Goal: Task Accomplishment & Management: Use online tool/utility

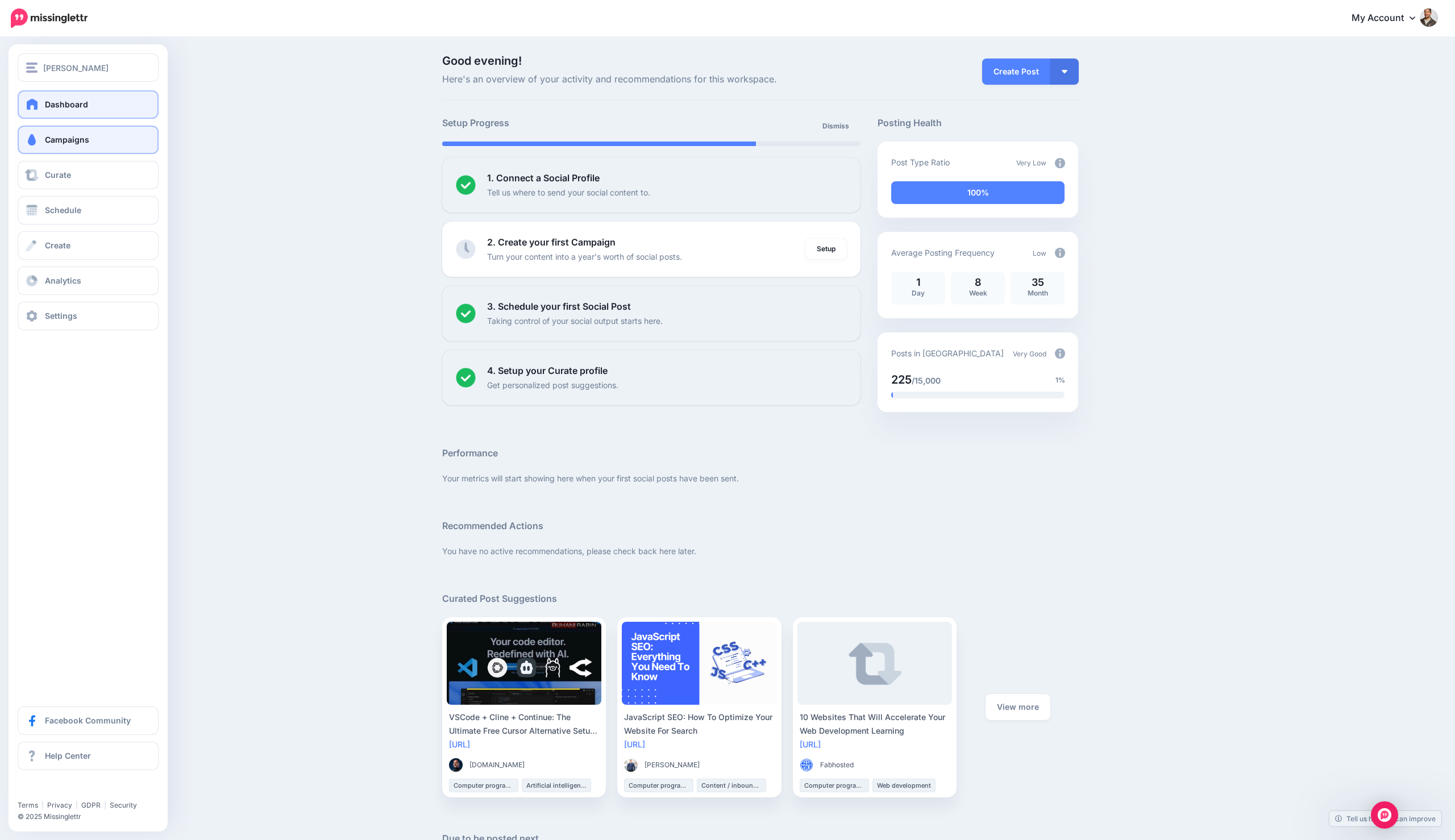
click at [65, 144] on span "Campaigns" at bounding box center [67, 139] width 44 height 10
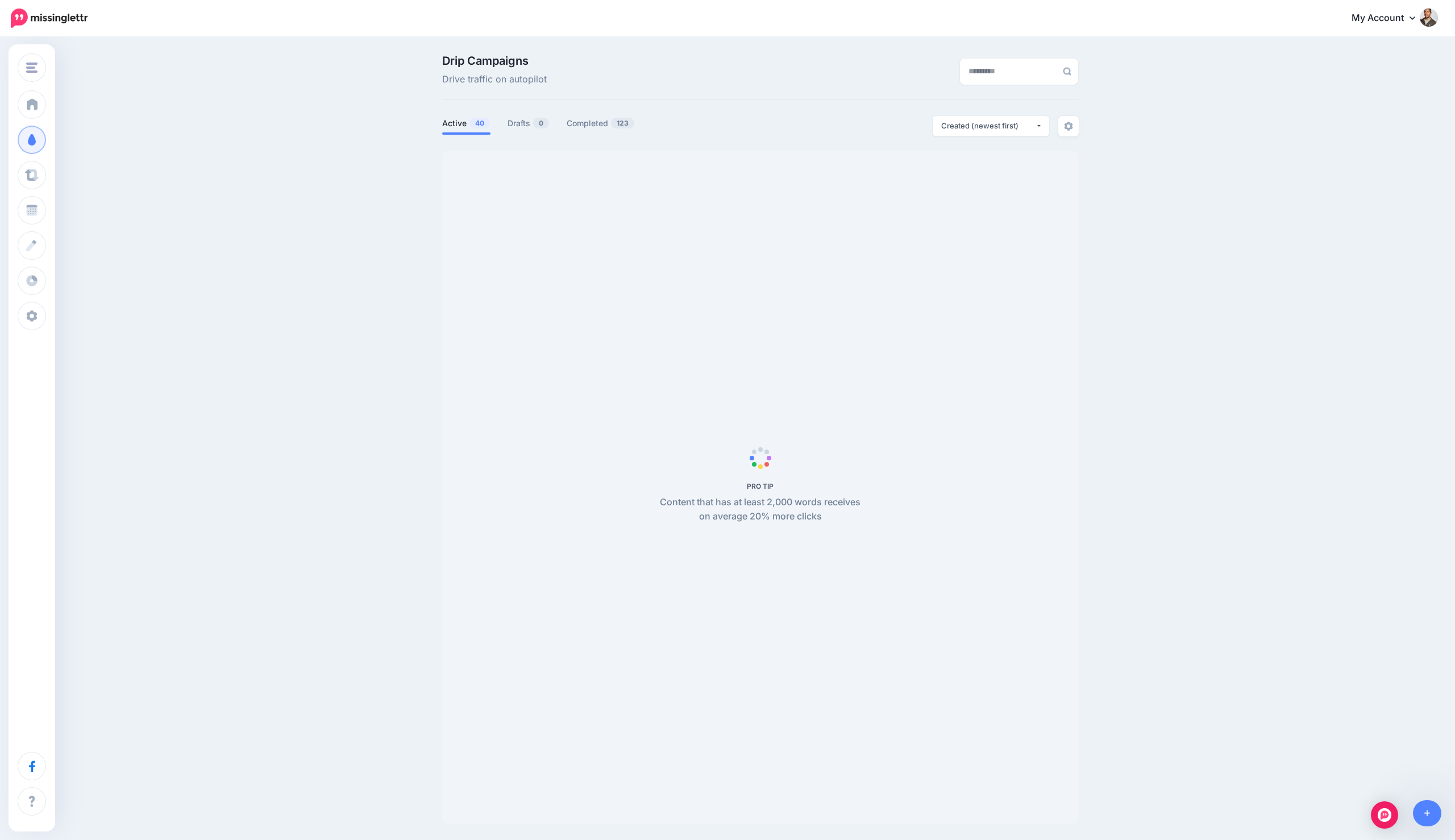
click at [1445, 814] on div "Drip Campaigns Drive traffic on autopilot Active 40 0 123" at bounding box center [727, 443] width 1455 height 811
click at [1434, 813] on link at bounding box center [1427, 813] width 29 height 26
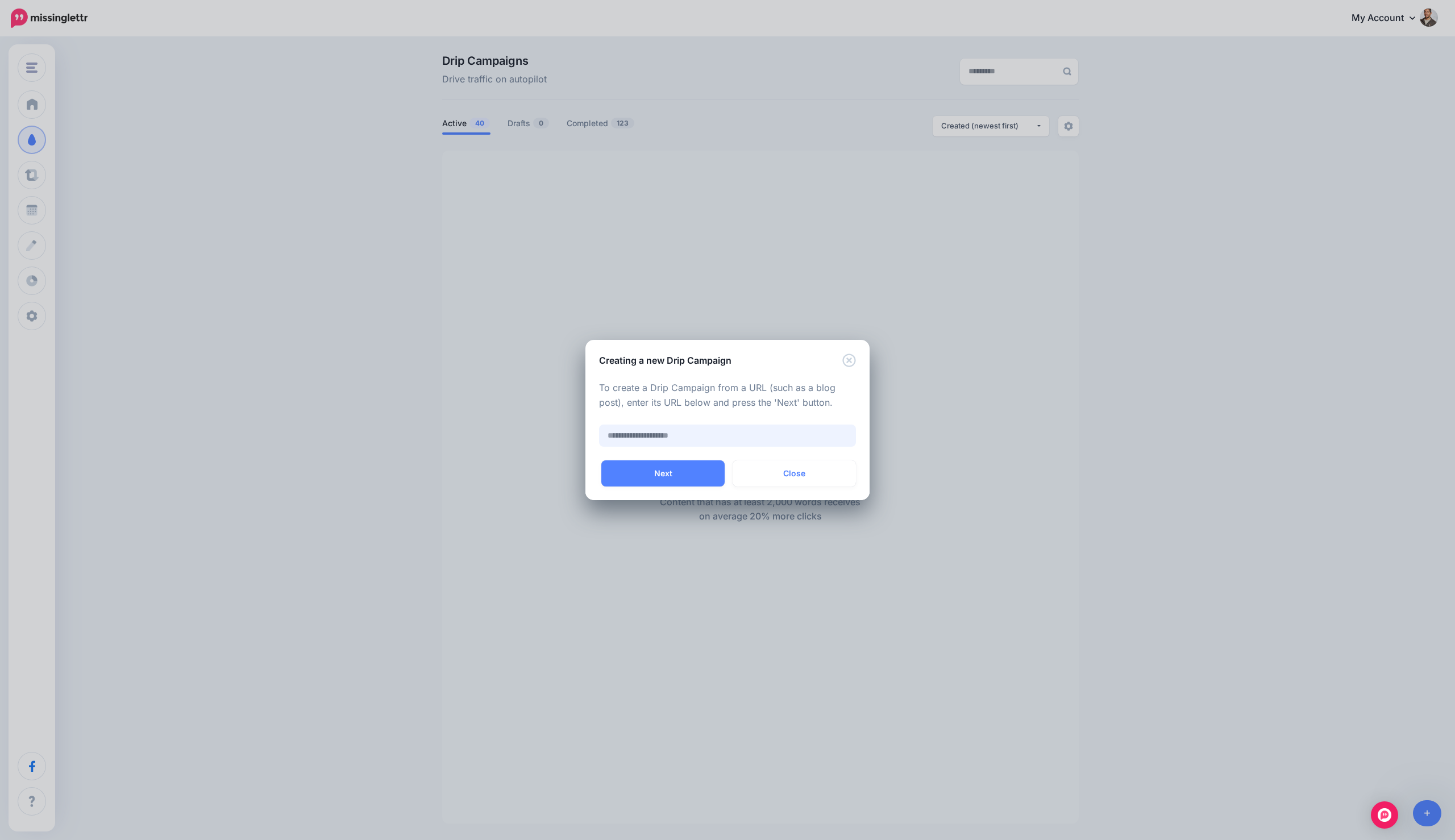
paste input "**********"
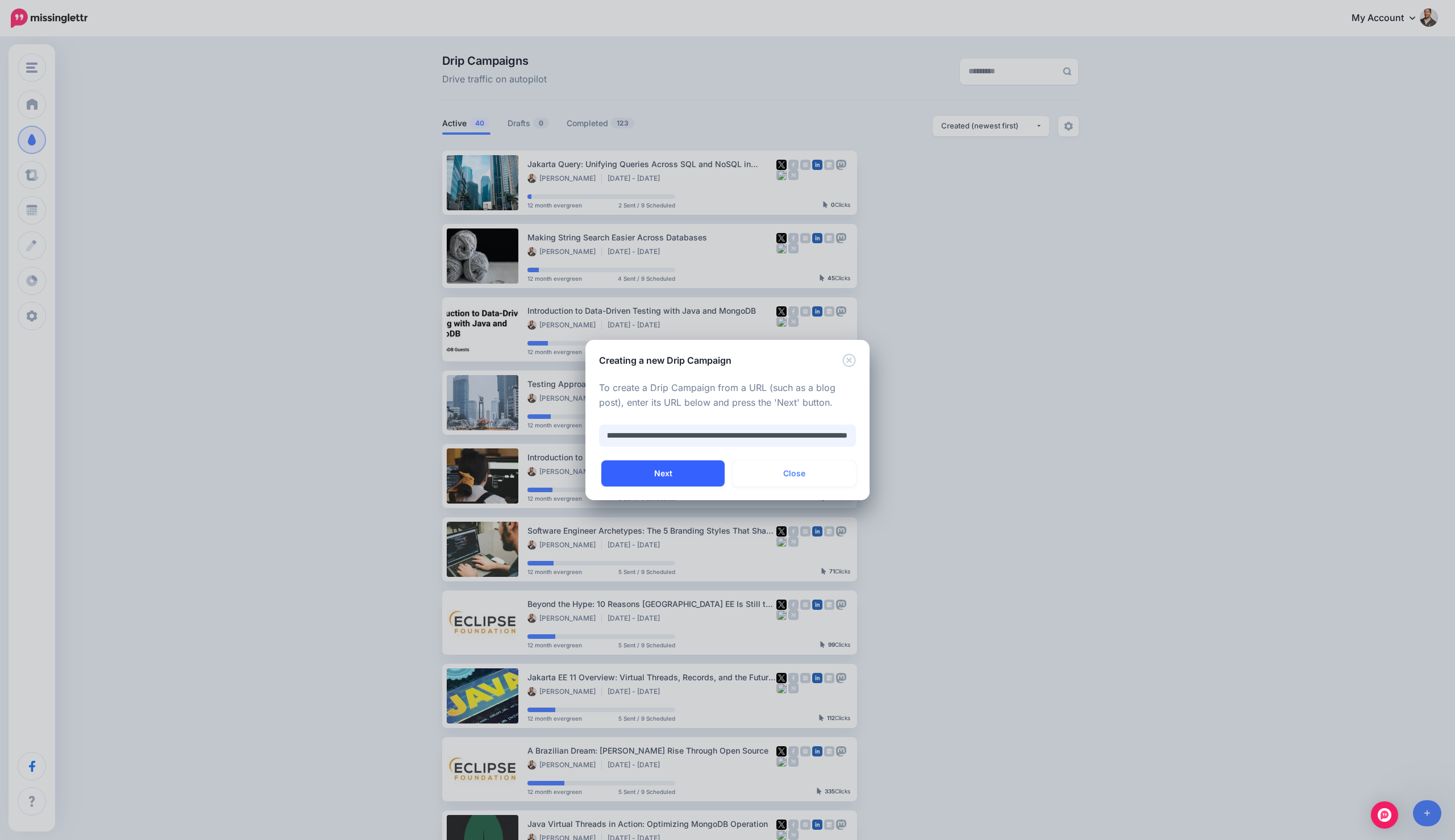
type input "**********"
click at [650, 467] on button "Next" at bounding box center [663, 474] width 123 height 26
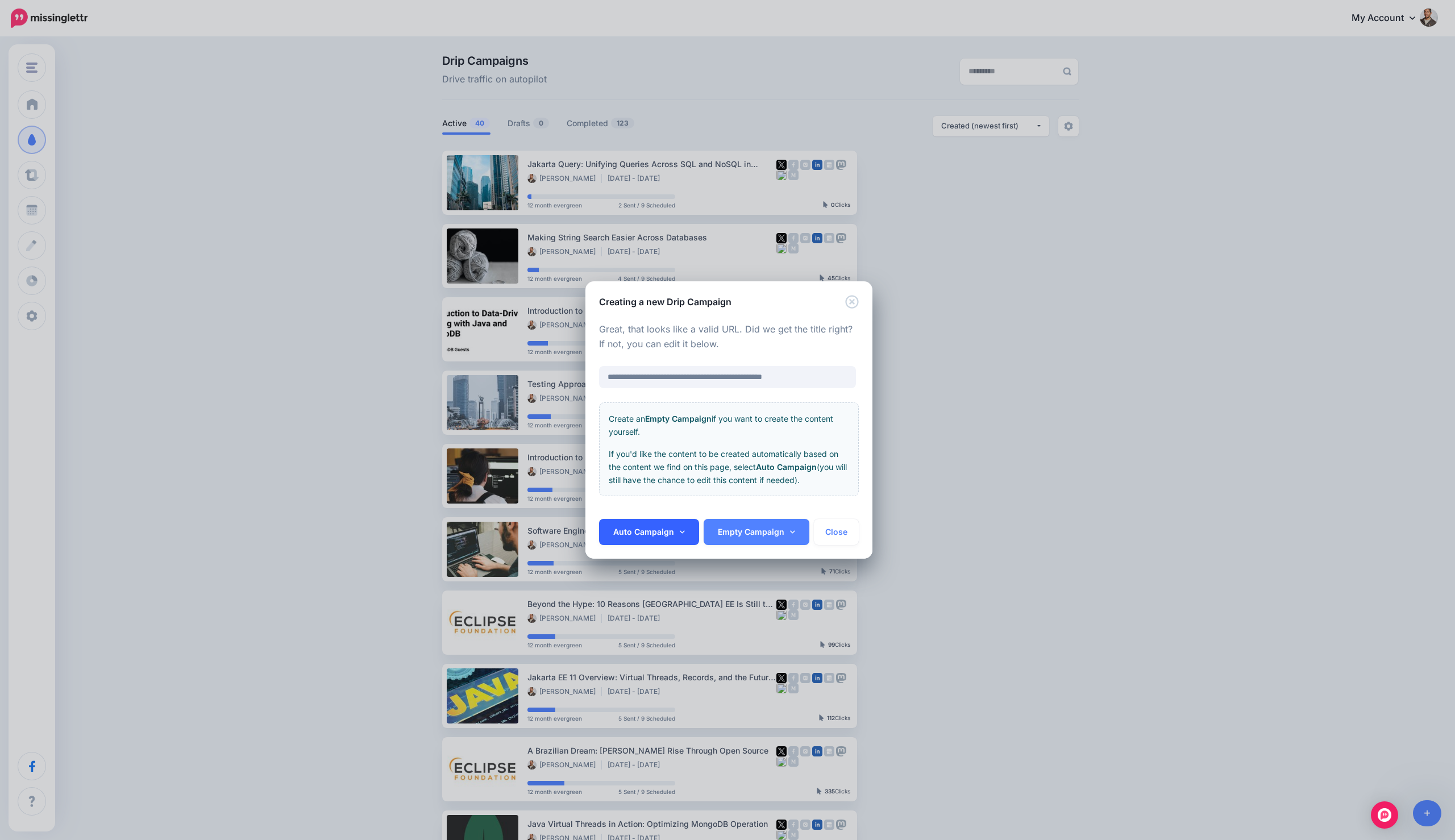
click at [679, 528] on icon at bounding box center [681, 531] width 5 height 8
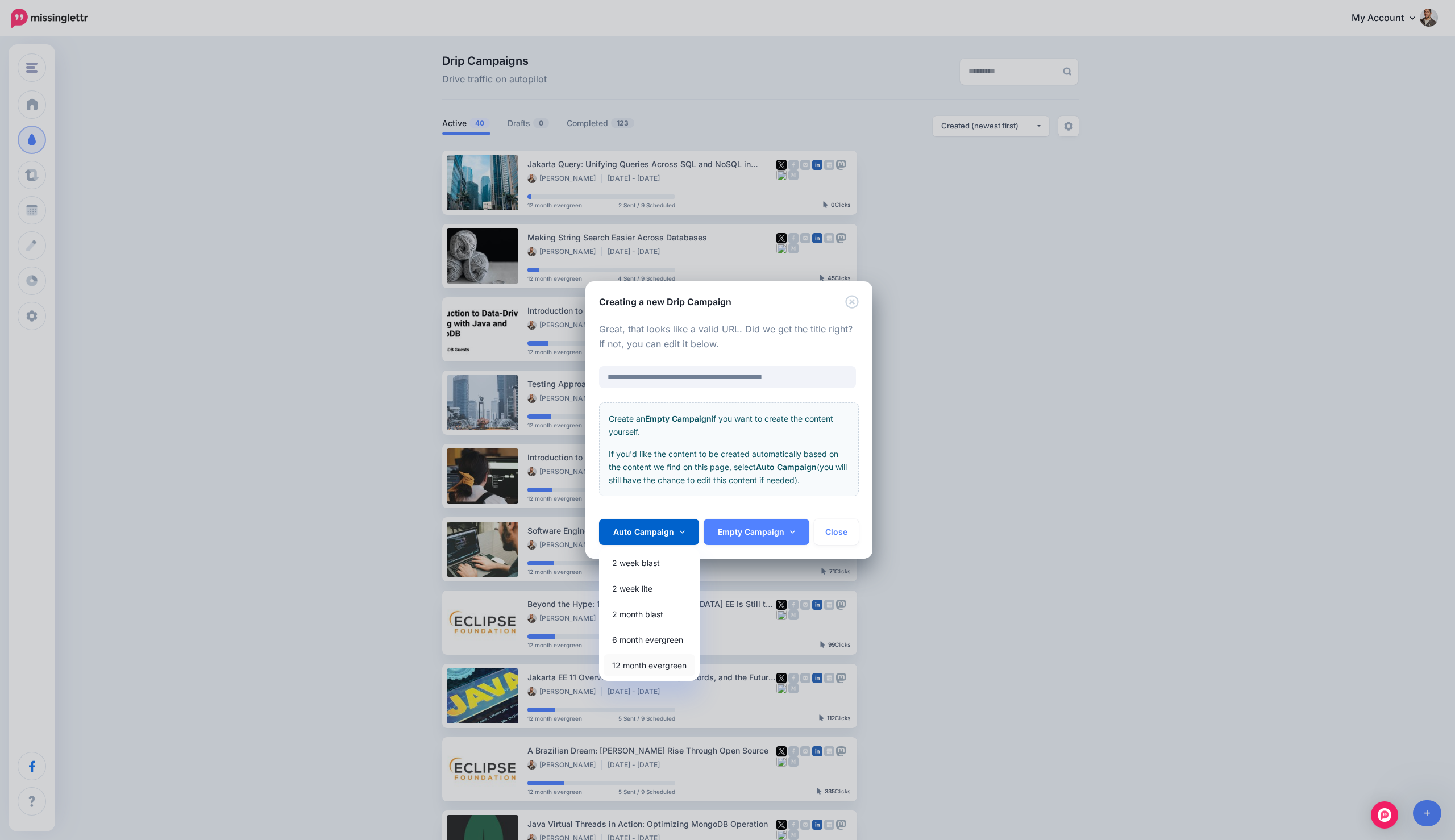
click at [638, 662] on link "12 month evergreen" at bounding box center [649, 665] width 91 height 22
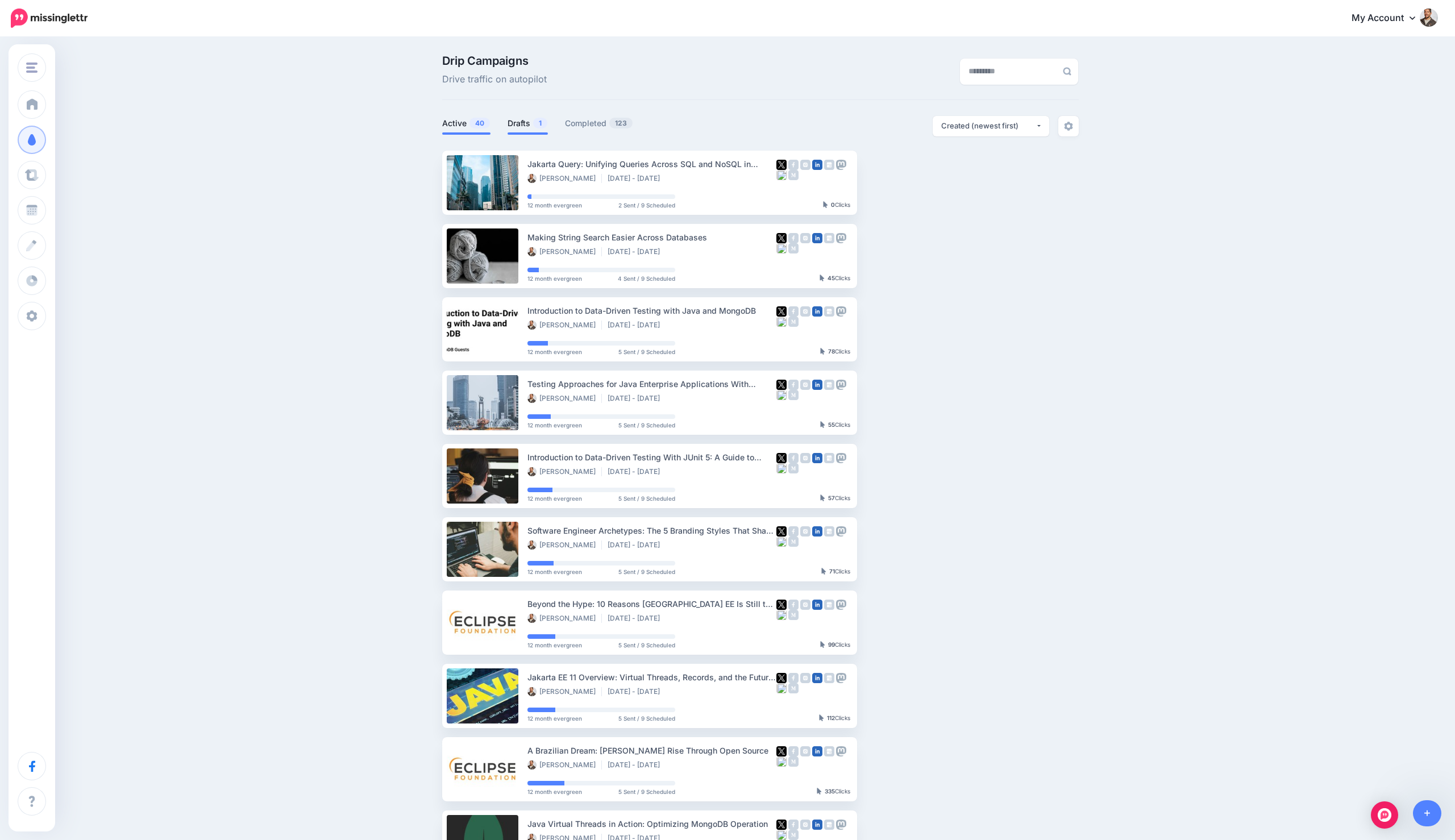
click at [528, 122] on link "Drafts 1" at bounding box center [528, 123] width 40 height 14
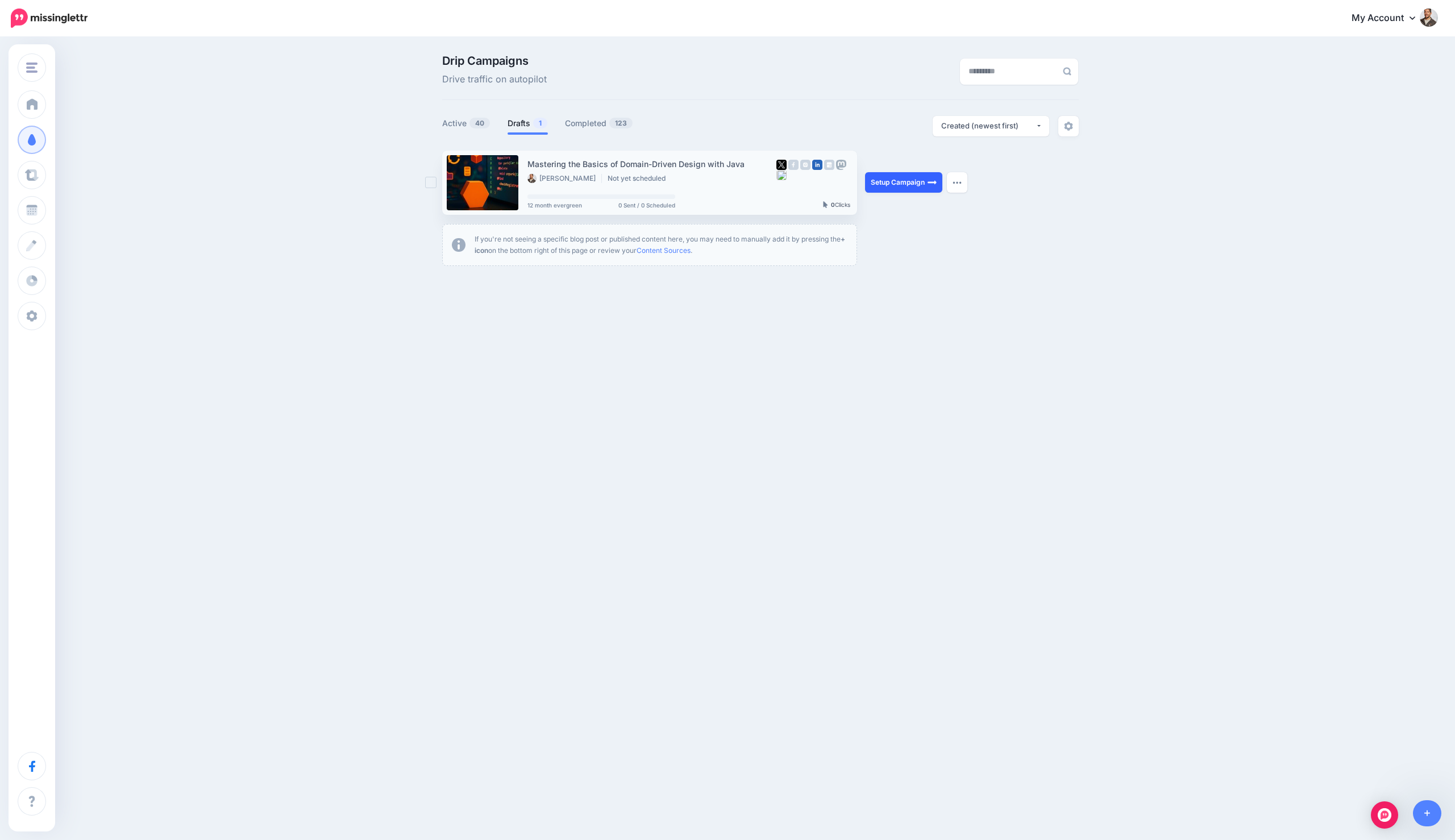
click at [898, 182] on link "Setup Campaign" at bounding box center [904, 183] width 78 height 21
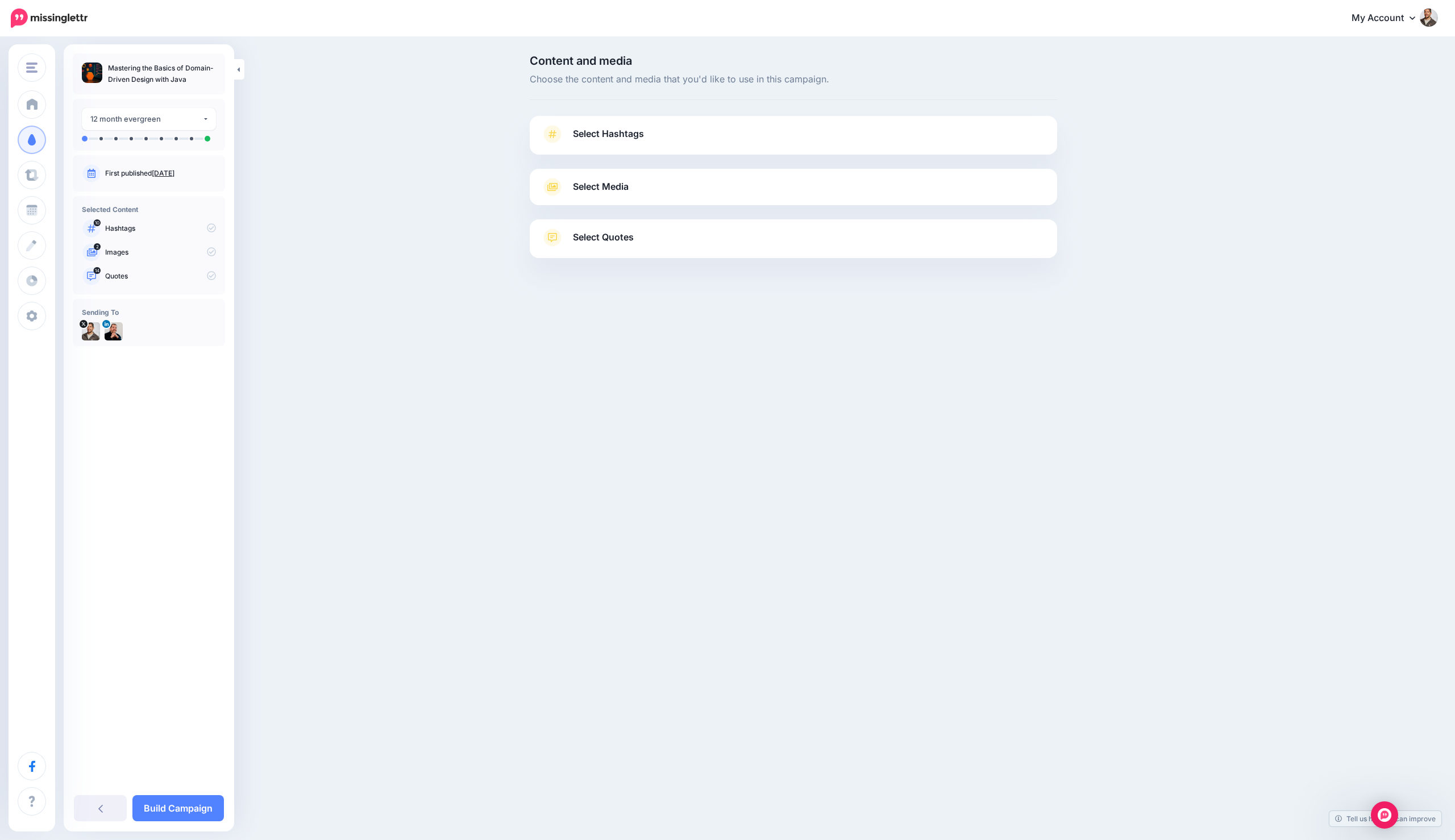
drag, startPoint x: 929, startPoint y: 179, endPoint x: 912, endPoint y: 159, distance: 26.2
click at [929, 179] on link "Select Media" at bounding box center [793, 187] width 505 height 18
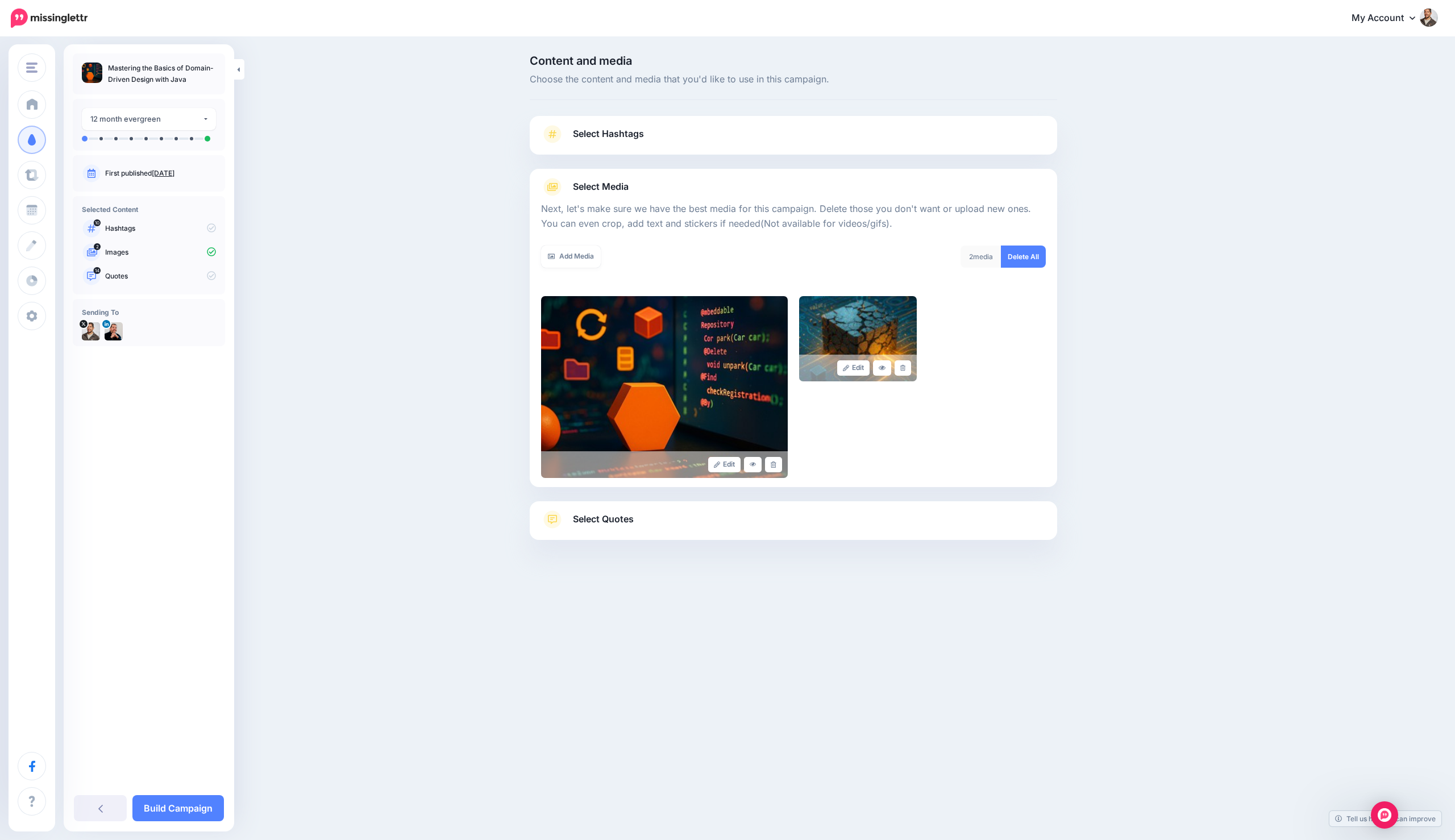
click at [898, 141] on link "Select Hashtags" at bounding box center [793, 140] width 505 height 30
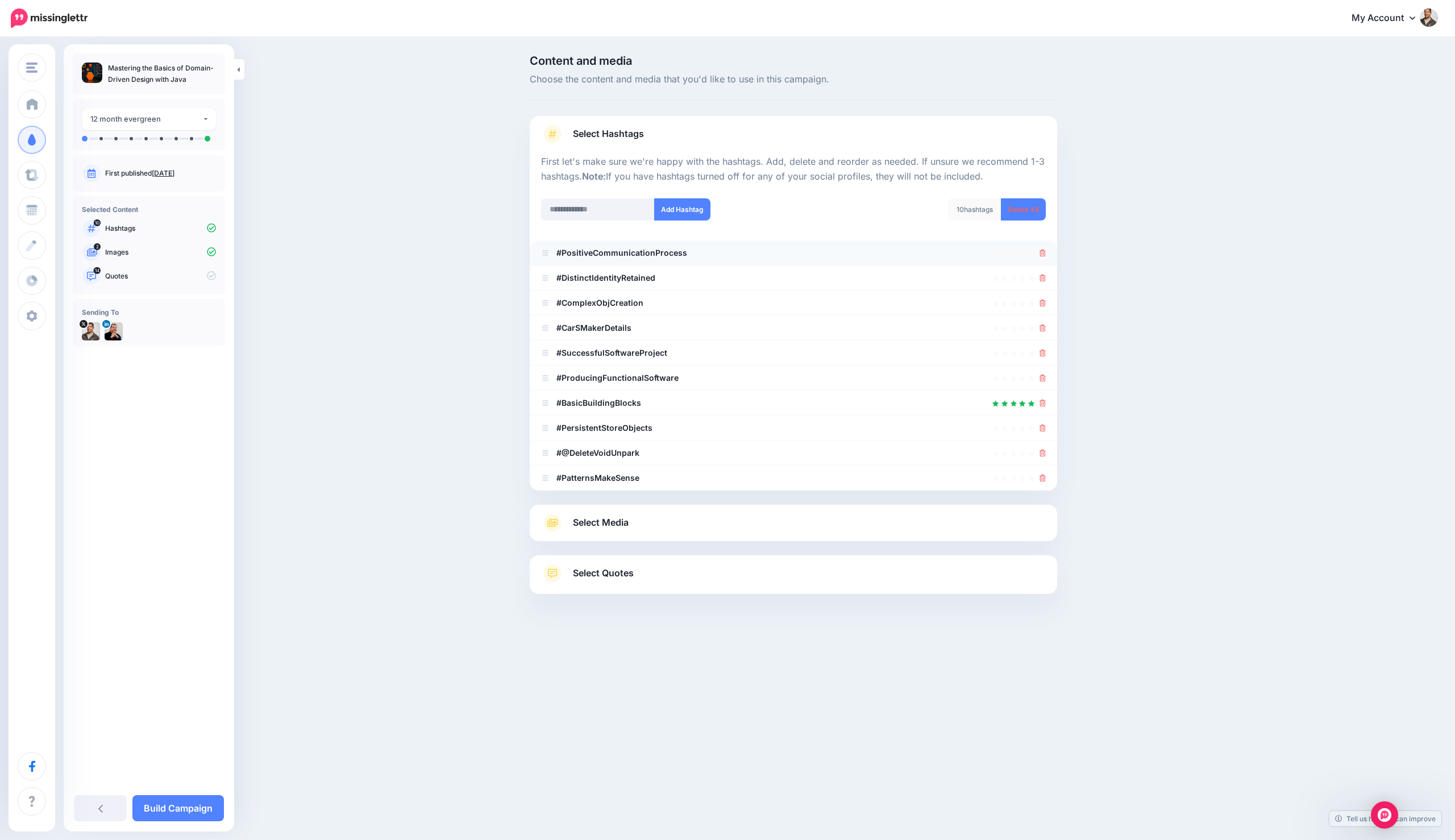
click at [1046, 255] on li "#PositiveCommunicationProcess" at bounding box center [793, 253] width 527 height 25
click at [1035, 254] on div at bounding box center [793, 253] width 505 height 14
click at [1044, 251] on icon at bounding box center [1042, 253] width 6 height 7
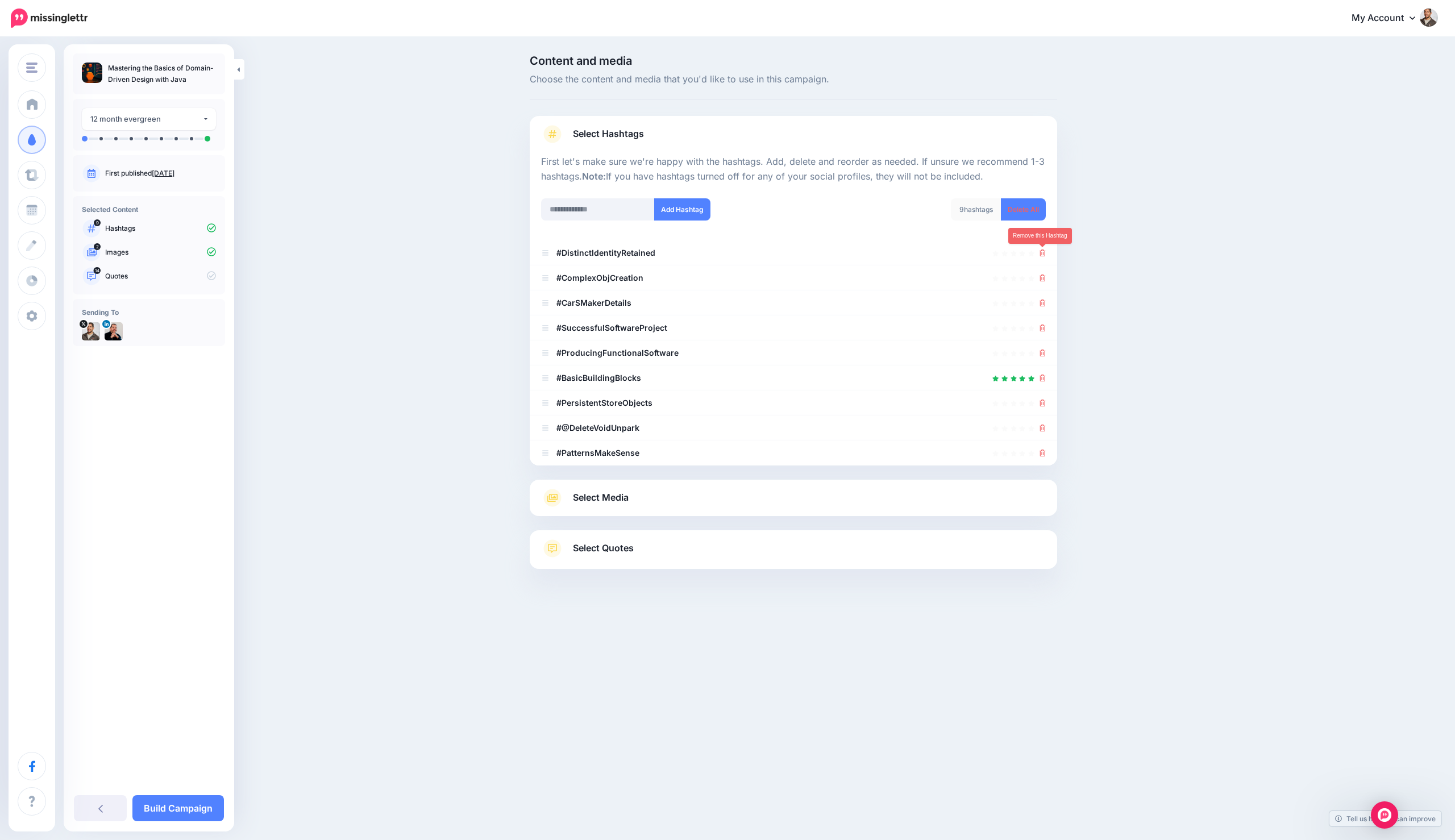
click at [1044, 251] on icon at bounding box center [1042, 253] width 6 height 7
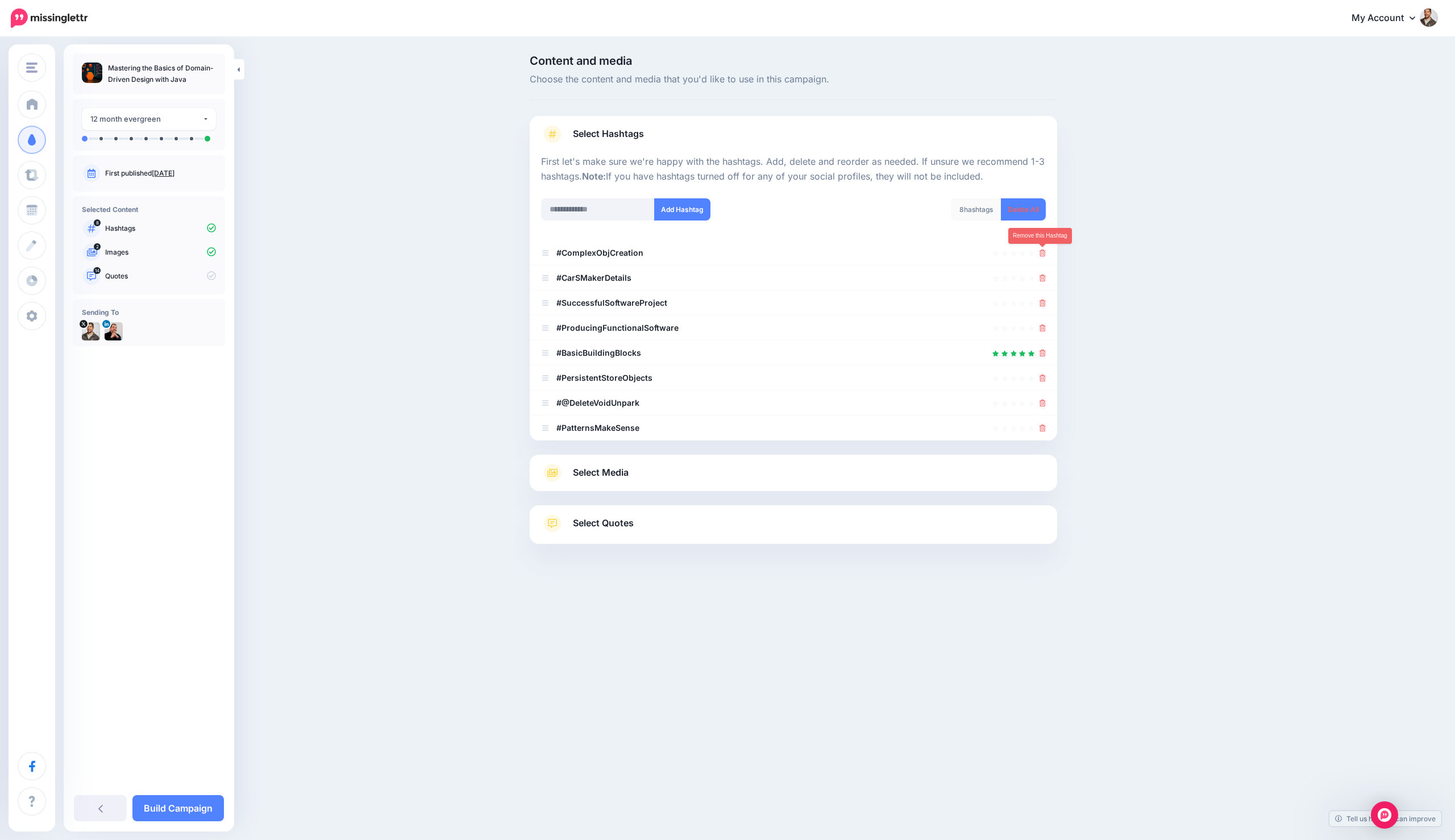
click at [1044, 251] on icon at bounding box center [1042, 253] width 6 height 7
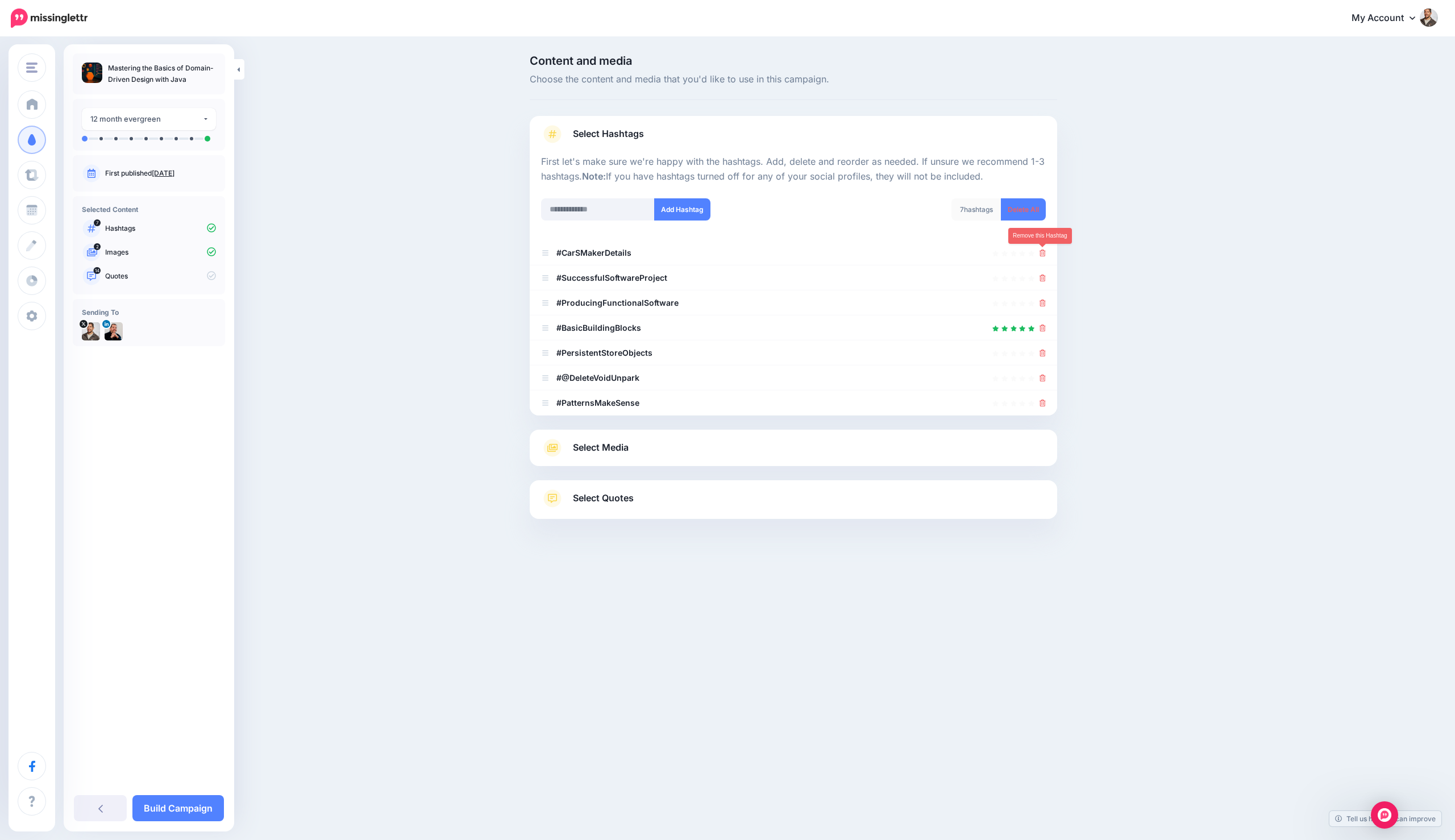
click at [1044, 251] on icon at bounding box center [1042, 253] width 6 height 7
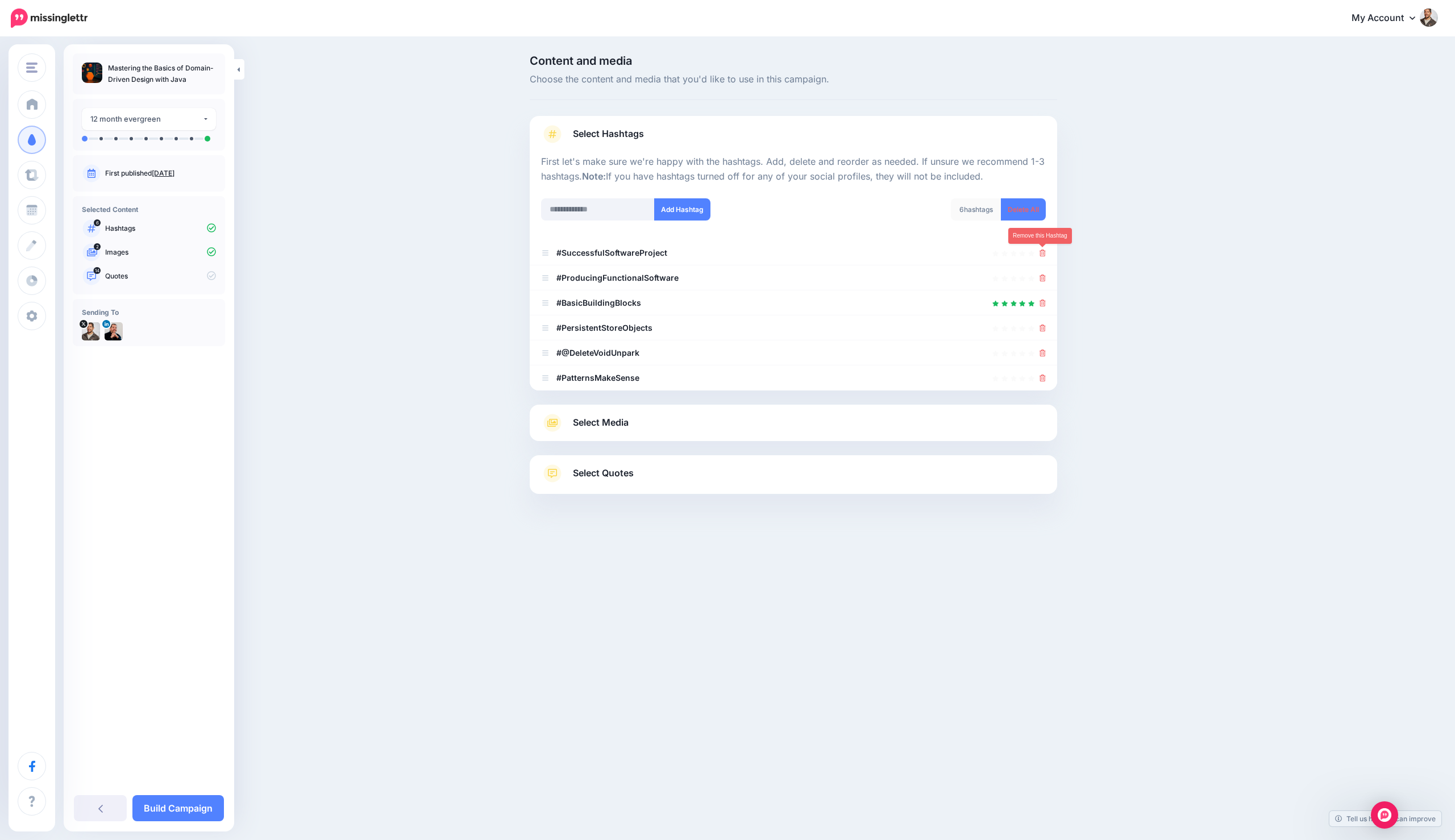
click at [1044, 251] on icon at bounding box center [1042, 253] width 6 height 7
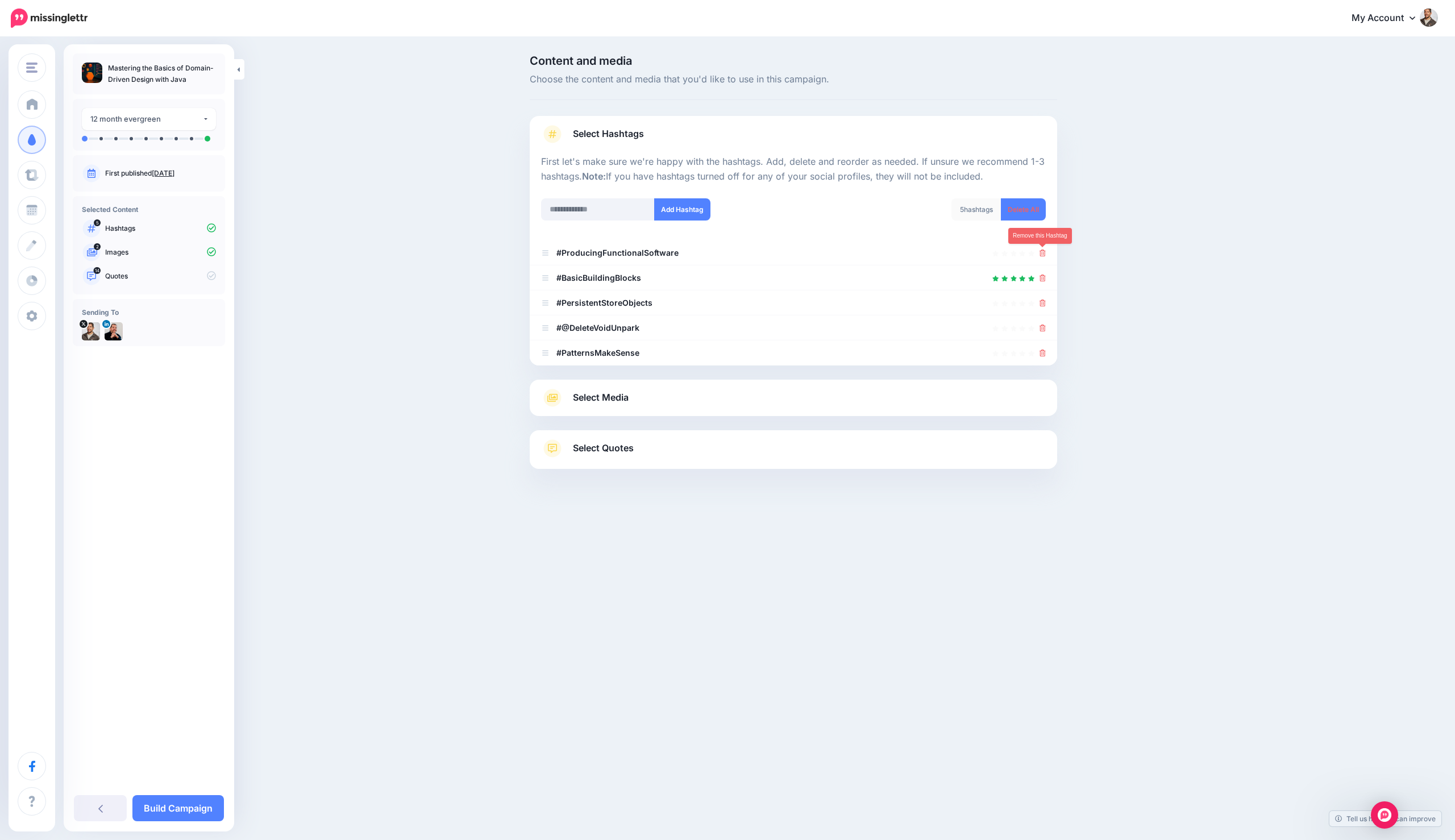
click at [1044, 251] on icon at bounding box center [1042, 253] width 6 height 7
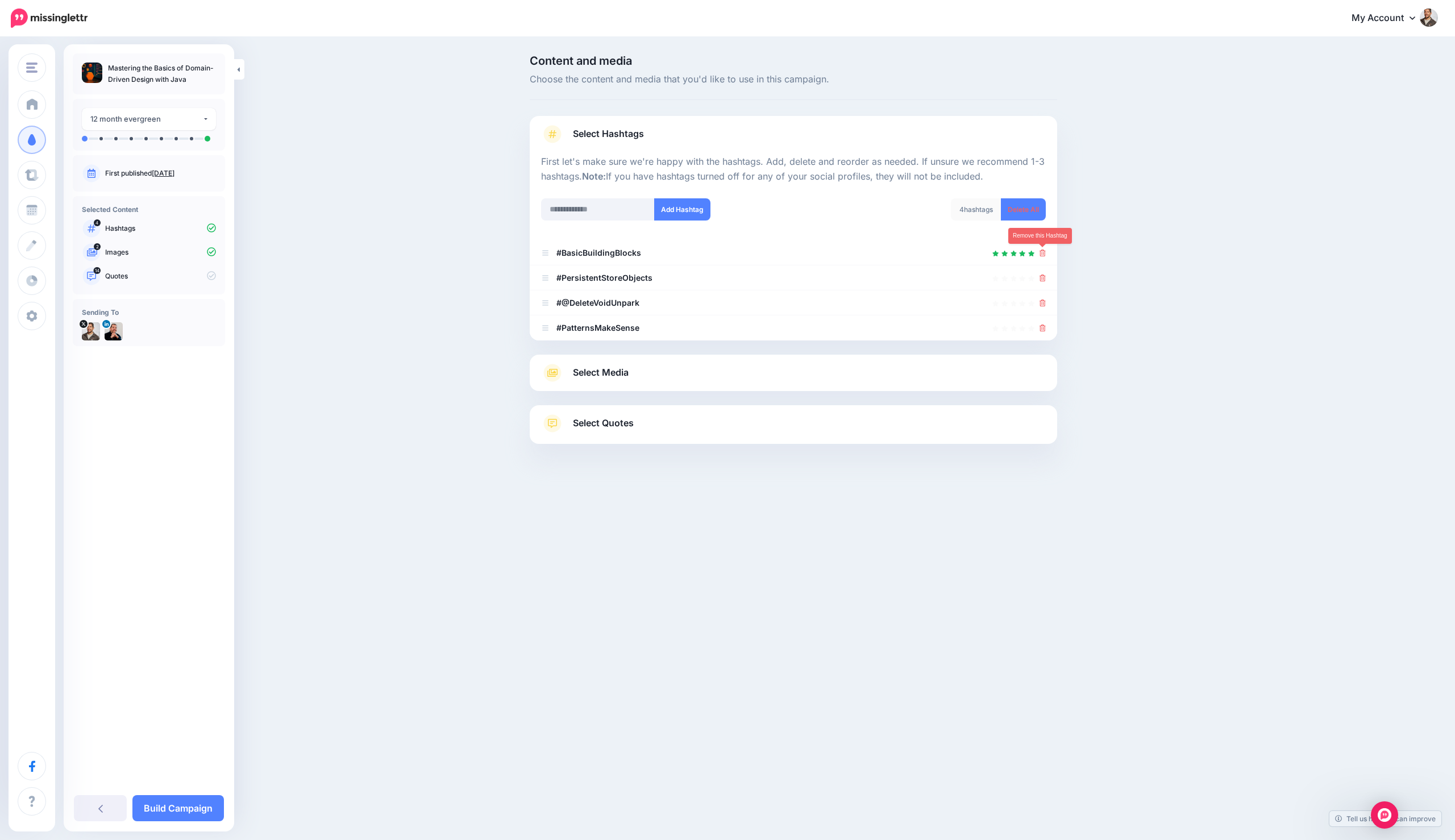
click at [1044, 251] on icon at bounding box center [1042, 253] width 6 height 7
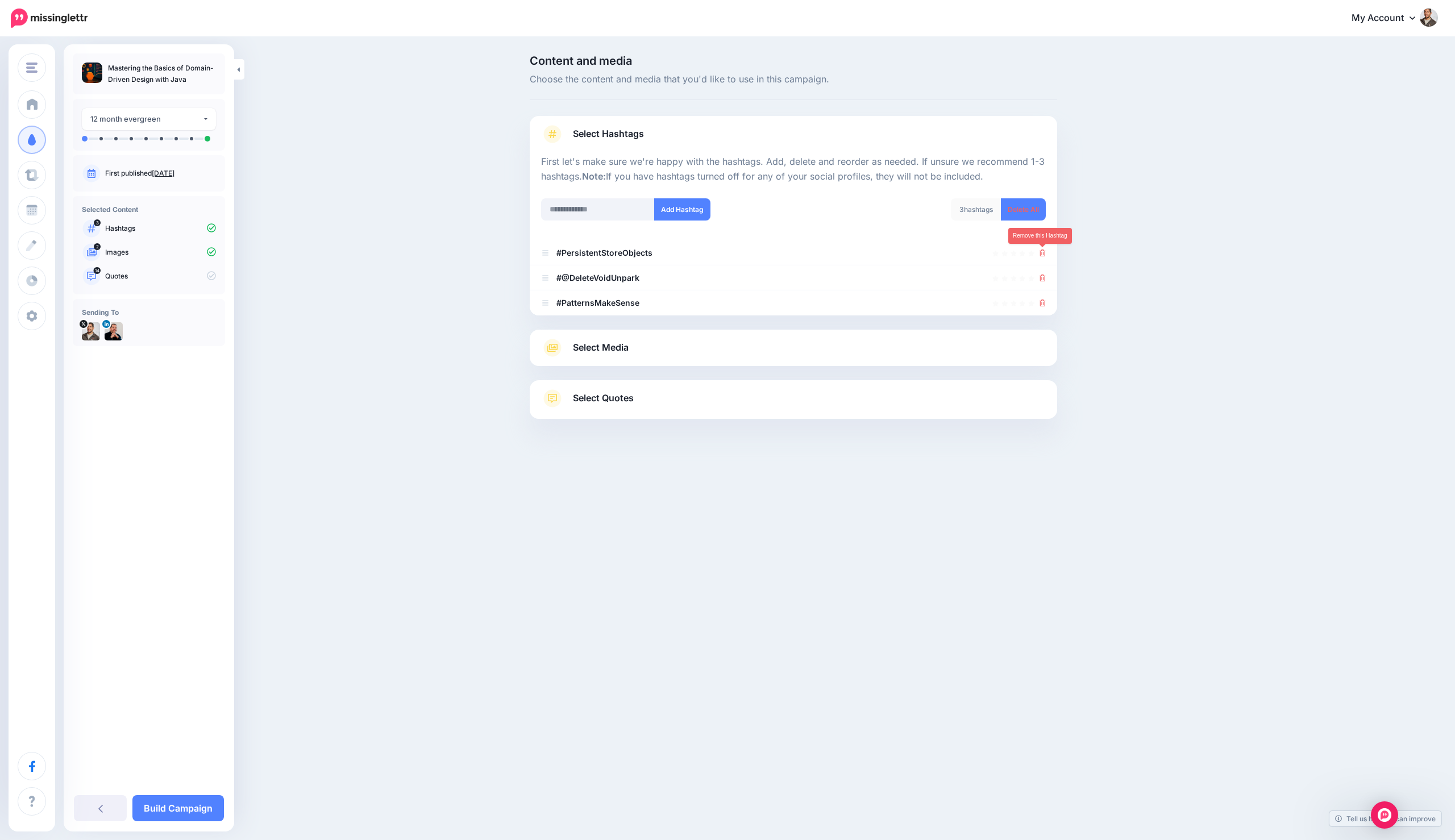
click at [1044, 251] on icon at bounding box center [1042, 253] width 6 height 7
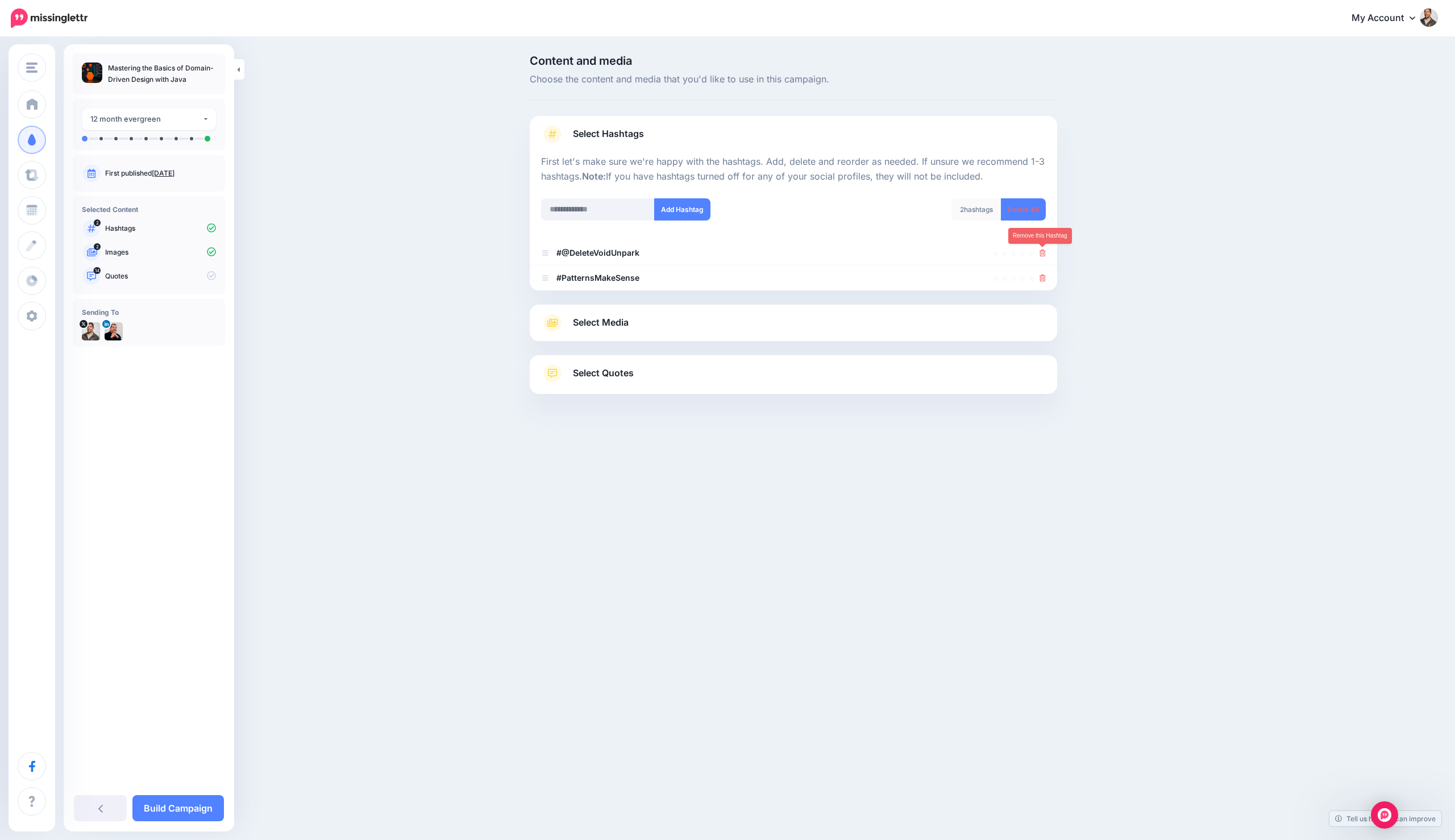
click at [1044, 251] on icon at bounding box center [1042, 253] width 6 height 7
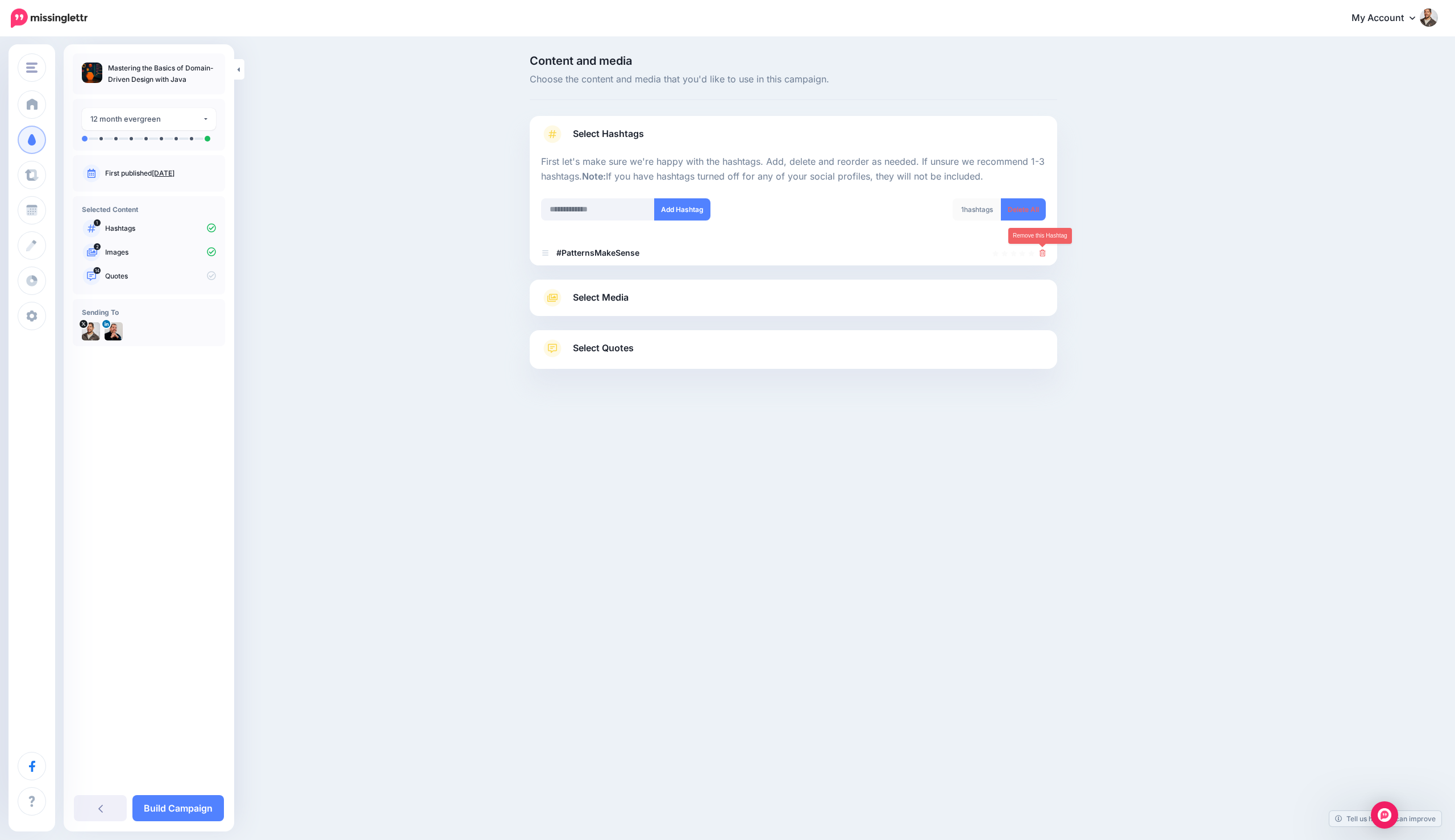
click at [1044, 251] on icon at bounding box center [1042, 253] width 6 height 7
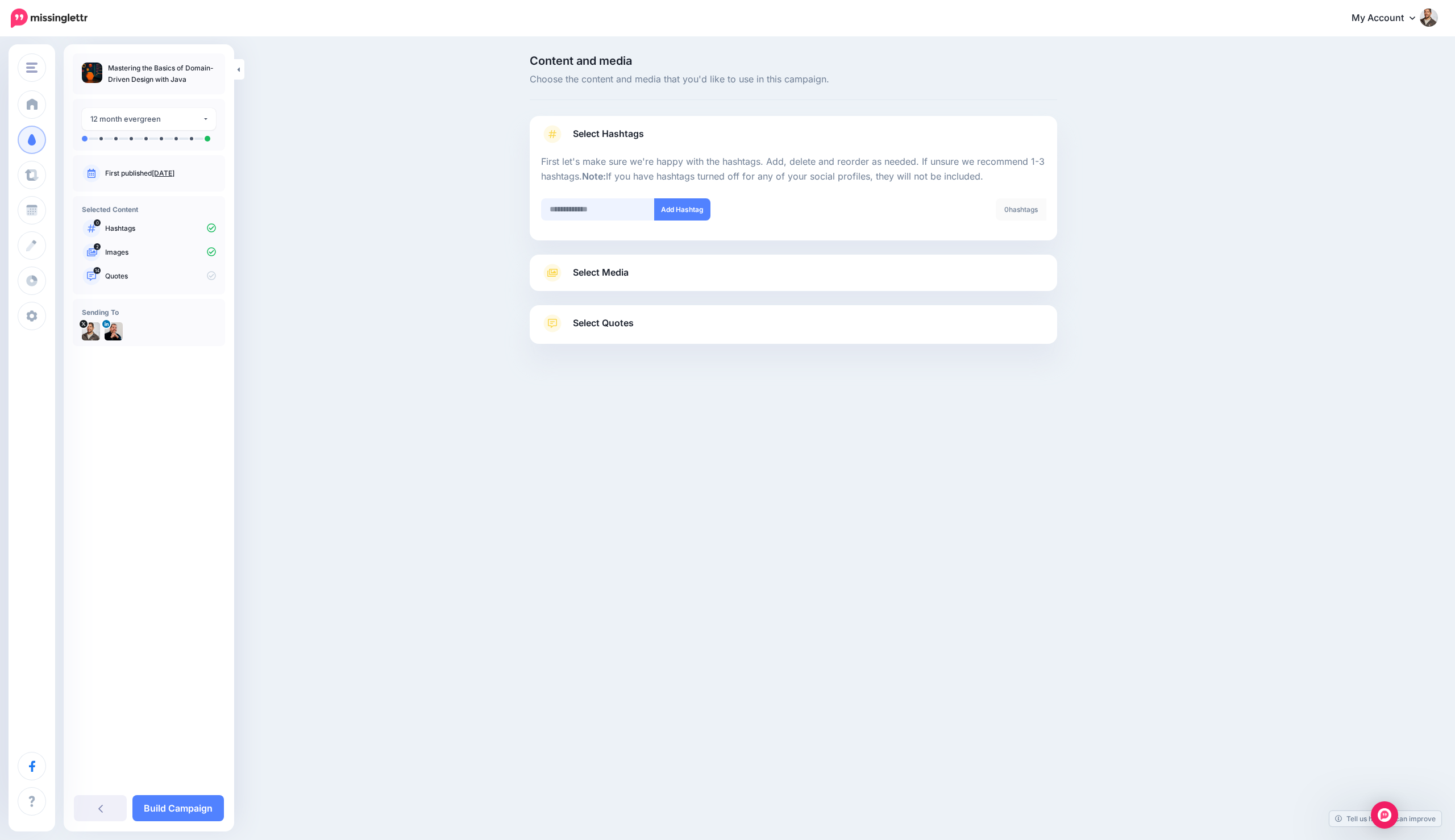
click at [612, 217] on input "text" at bounding box center [598, 209] width 114 height 22
type input "****"
type input "***"
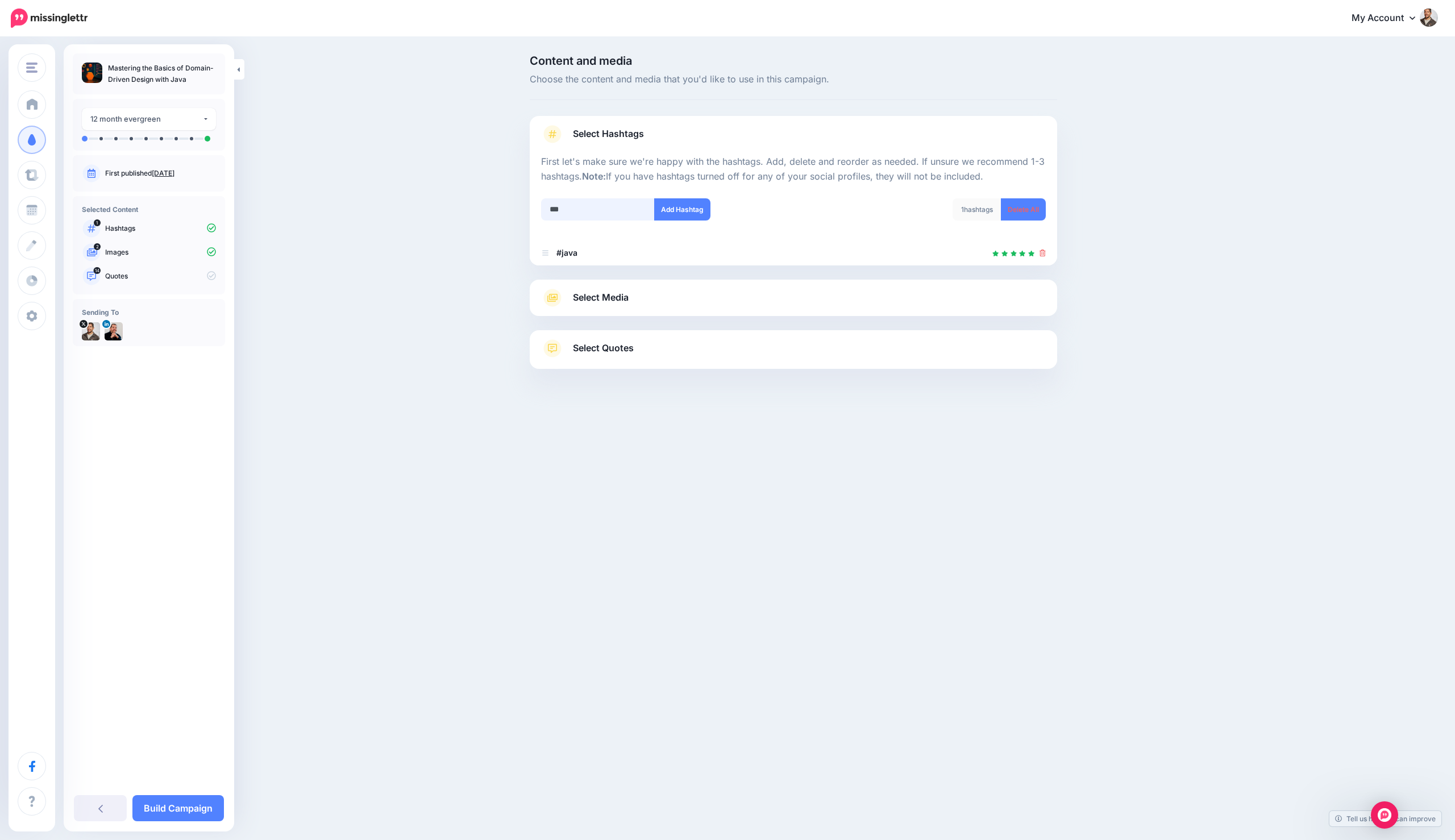
scroll to position [16, 0]
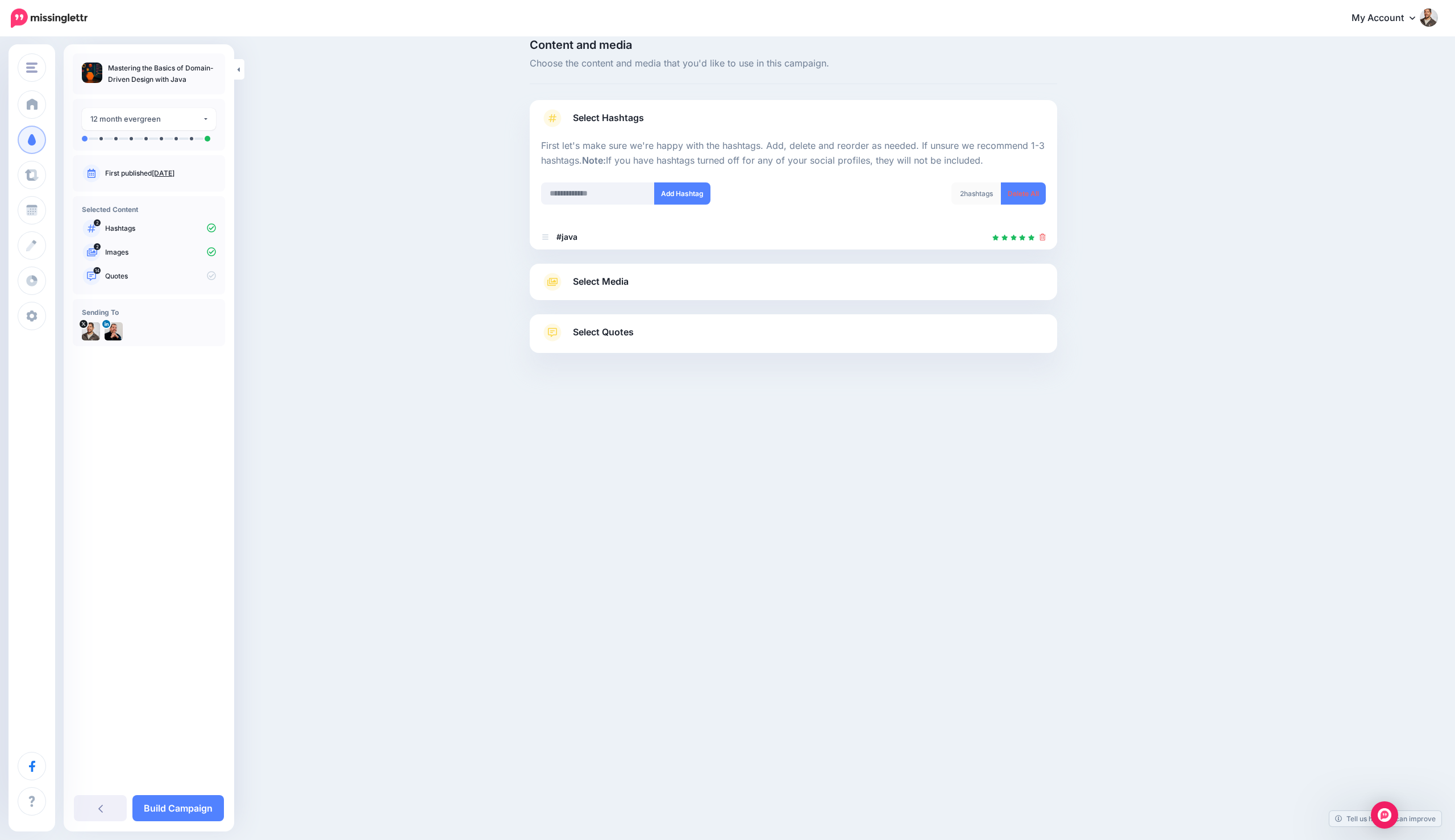
click at [609, 296] on div "Select Media Next, let's make sure we have the best media for this campaign. De…" at bounding box center [793, 282] width 527 height 37
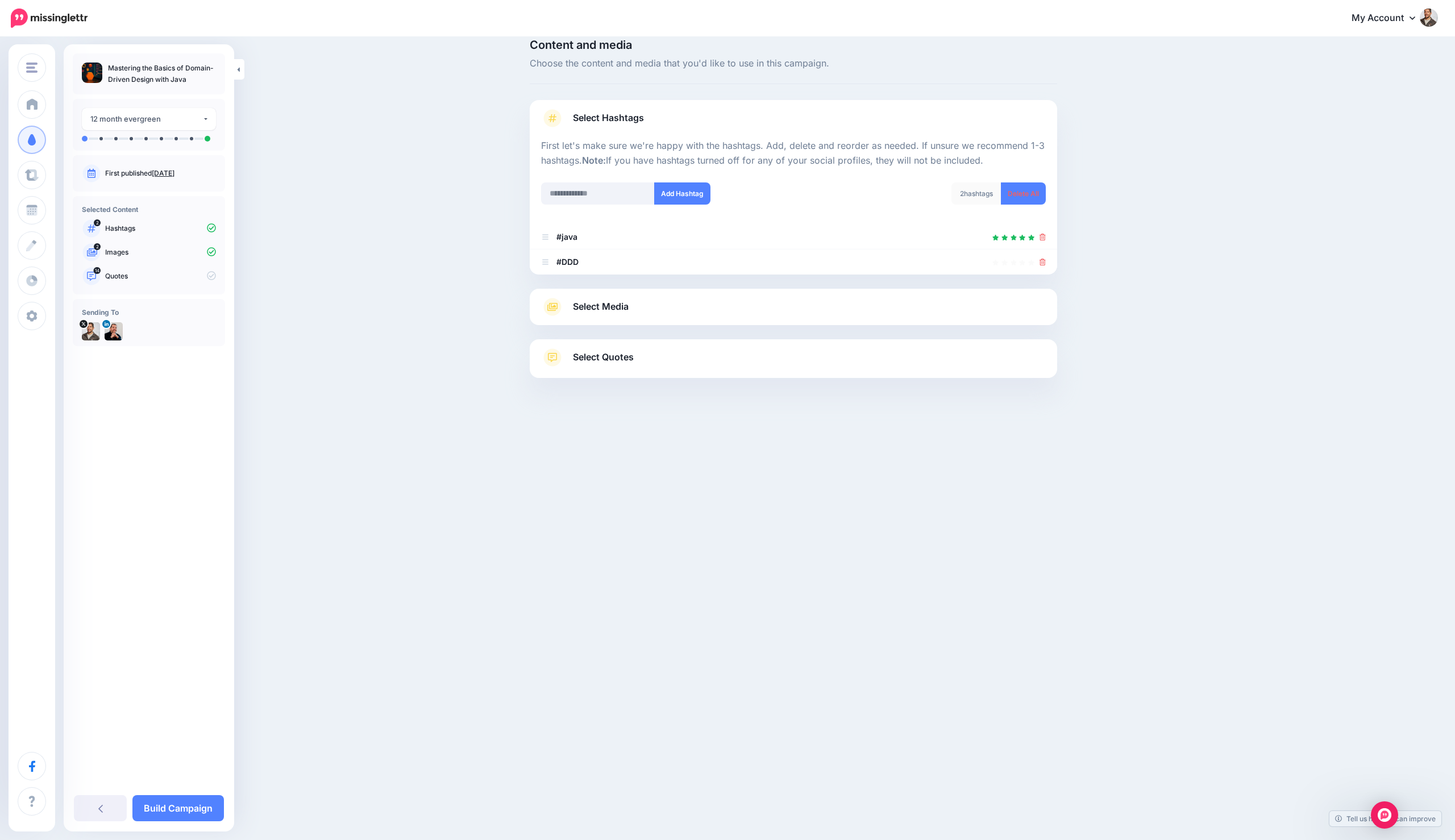
click at [609, 304] on span "Select Media" at bounding box center [600, 307] width 55 height 15
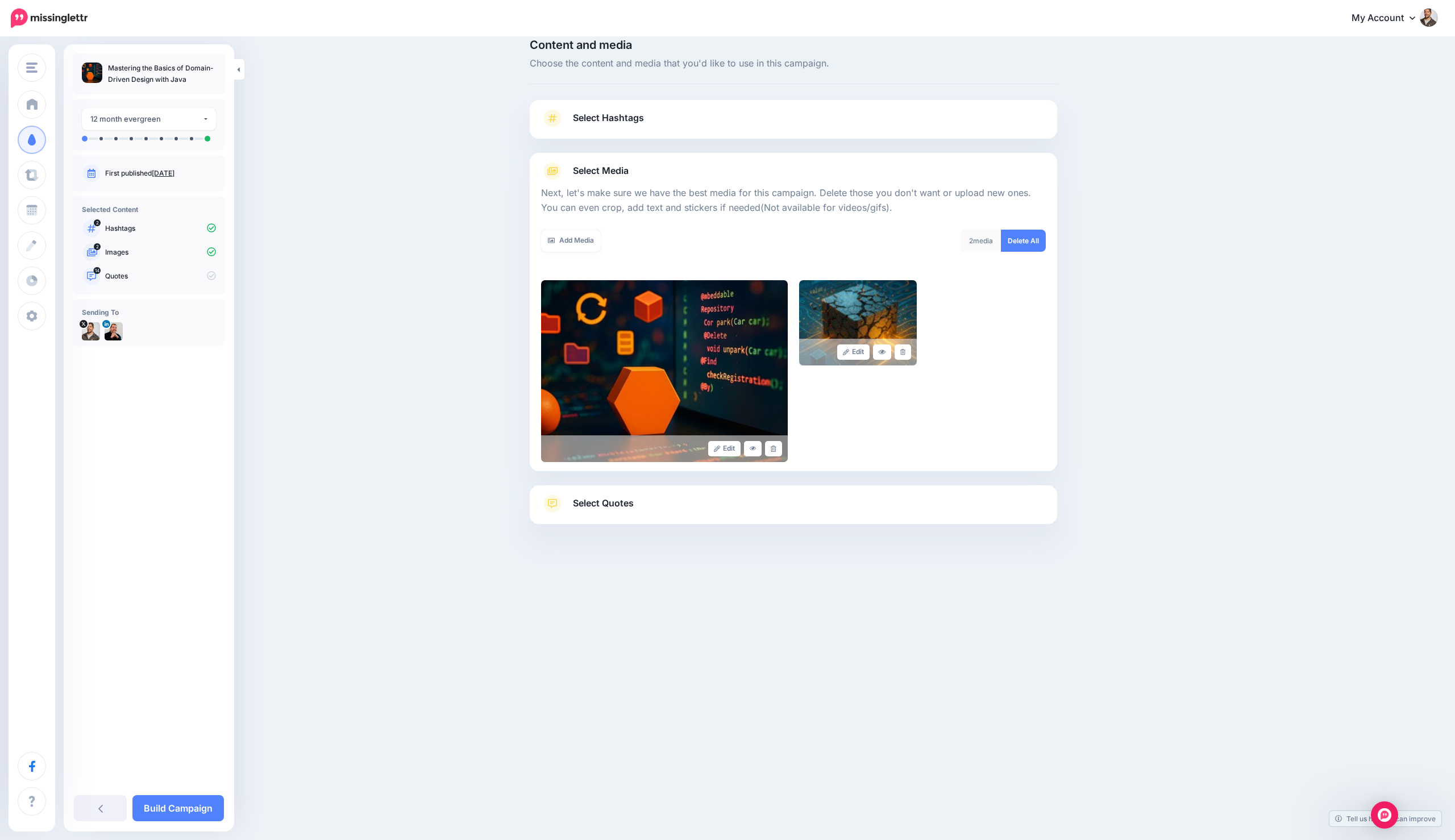
click at [607, 506] on span "Select Quotes" at bounding box center [603, 503] width 61 height 15
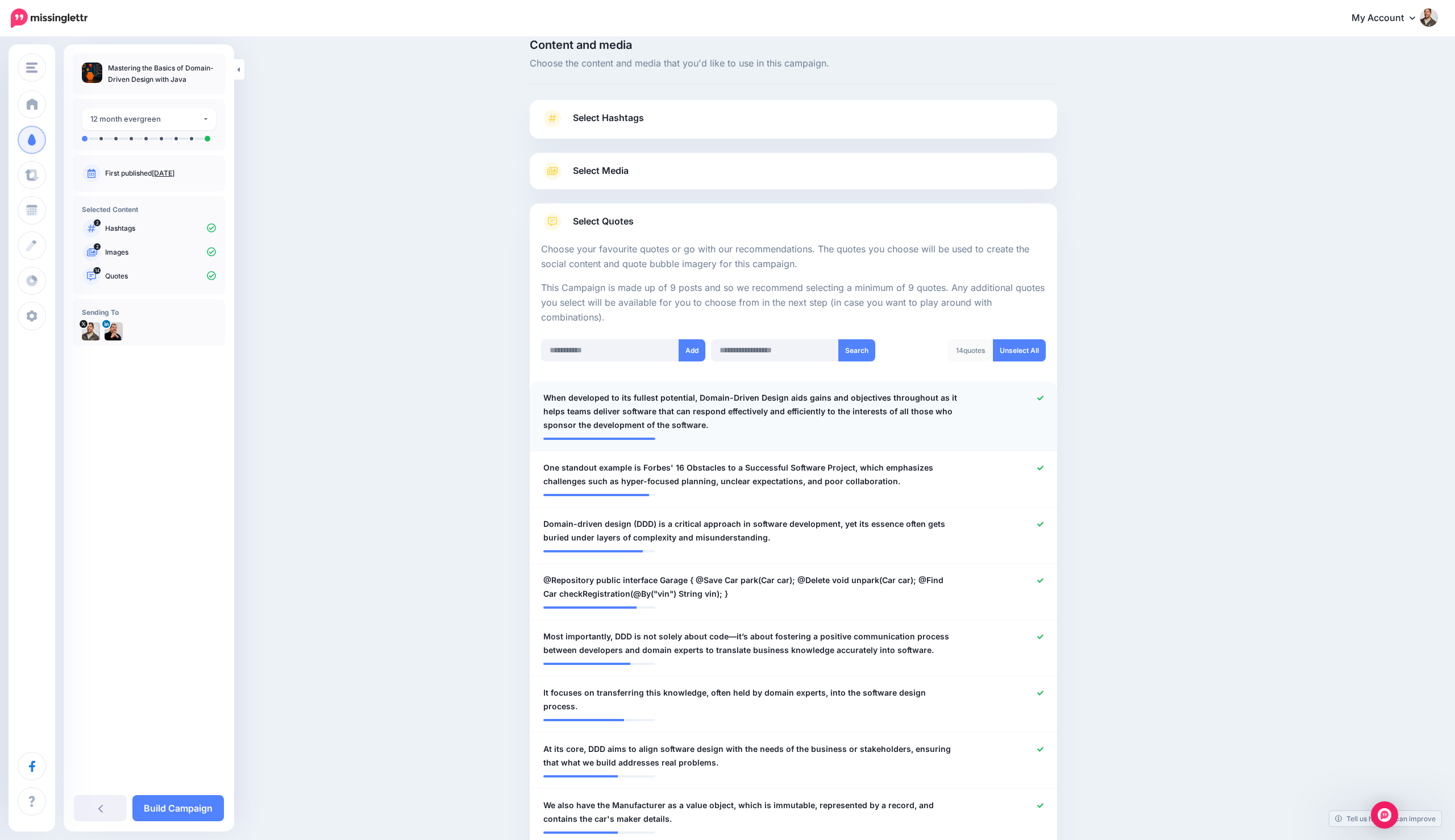
click at [1044, 396] on div at bounding box center [1008, 411] width 87 height 41
click at [1037, 398] on icon at bounding box center [1040, 397] width 6 height 5
click at [1037, 470] on icon at bounding box center [1040, 467] width 6 height 6
click at [1044, 577] on div at bounding box center [1008, 587] width 87 height 27
click at [1039, 581] on icon at bounding box center [1040, 580] width 6 height 5
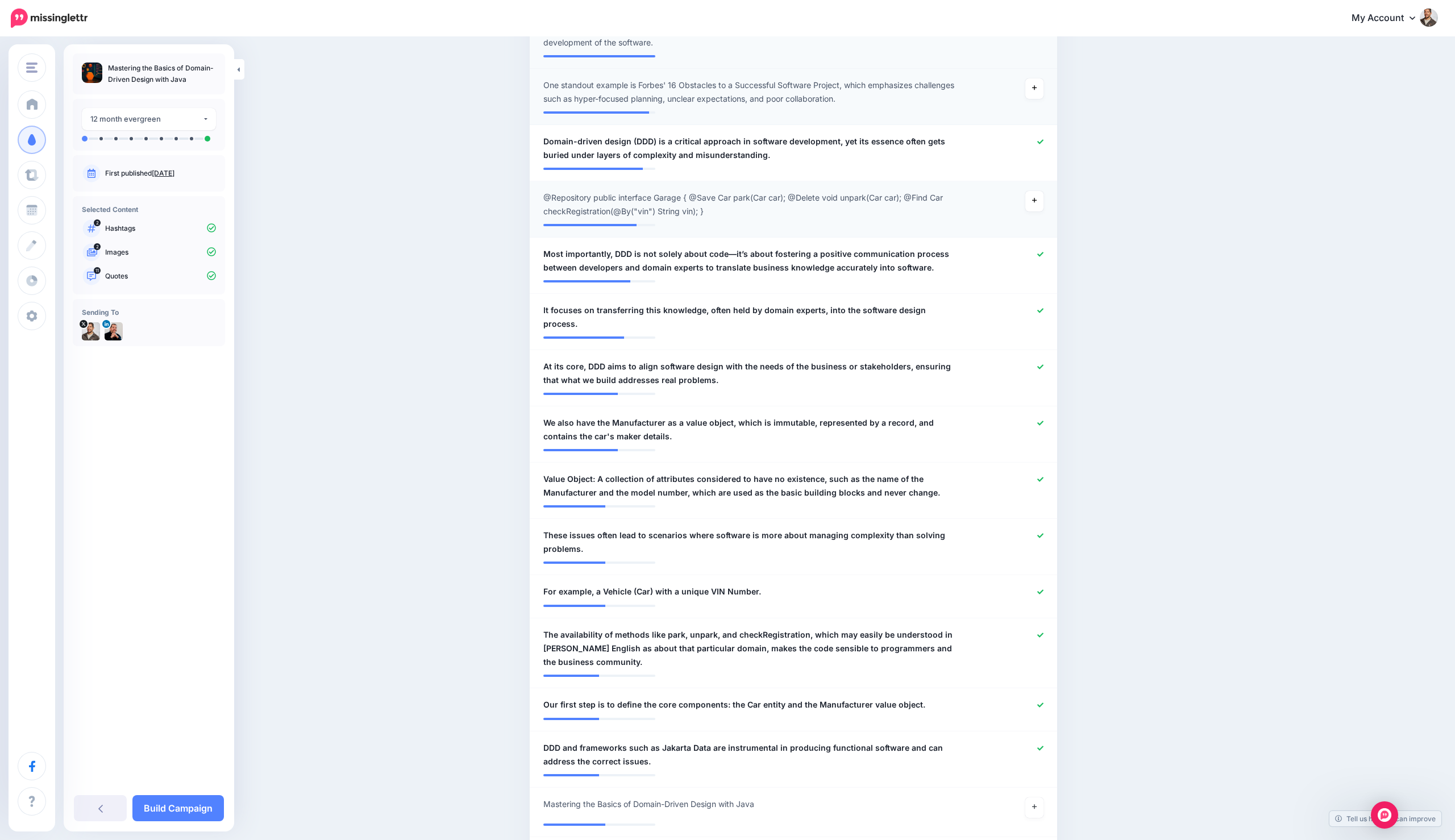
scroll to position [399, 0]
click at [1042, 476] on icon at bounding box center [1040, 479] width 6 height 6
click at [1040, 420] on icon at bounding box center [1040, 422] width 6 height 6
click at [1040, 587] on link at bounding box center [1040, 591] width 6 height 8
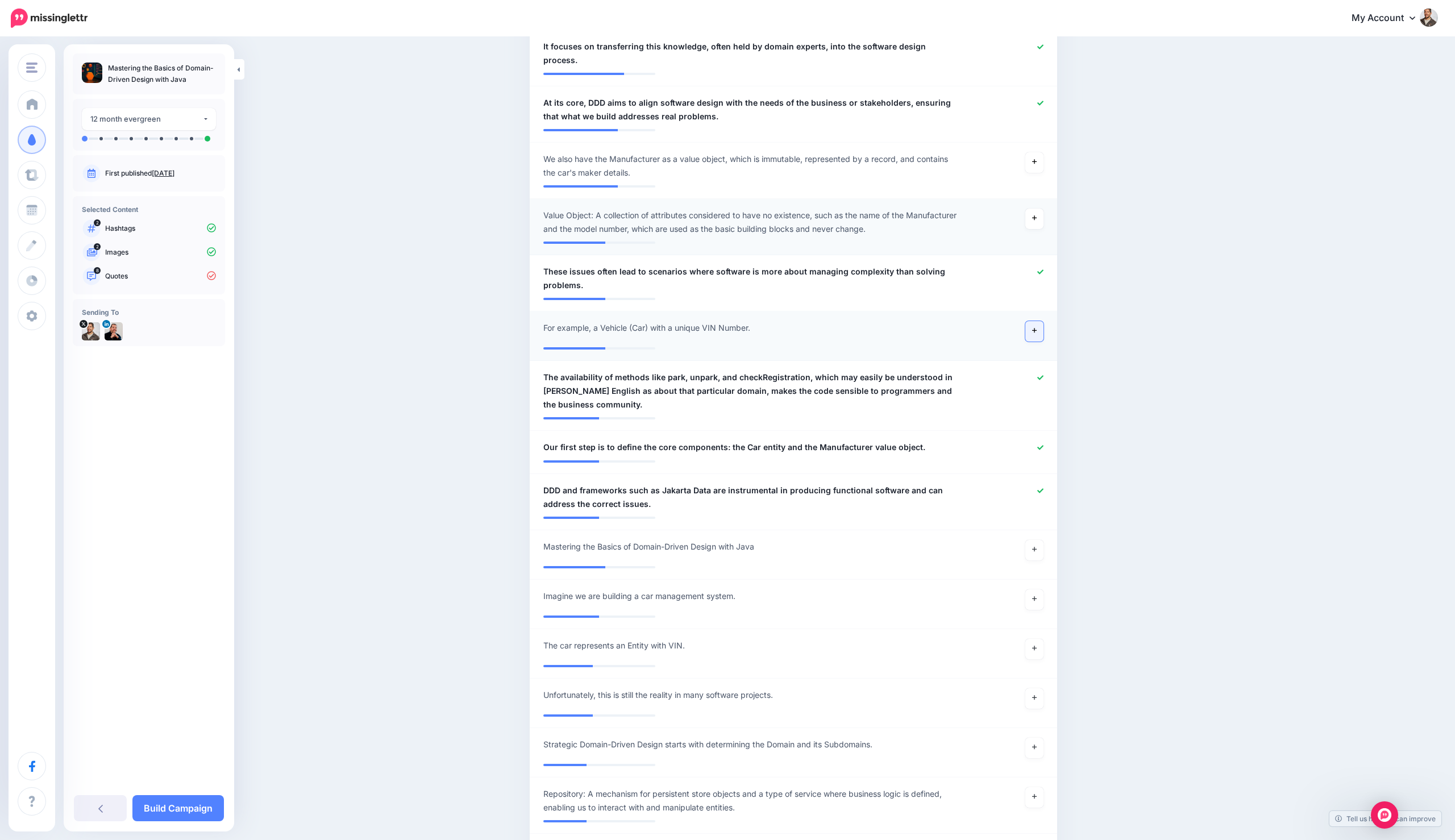
scroll to position [697, 0]
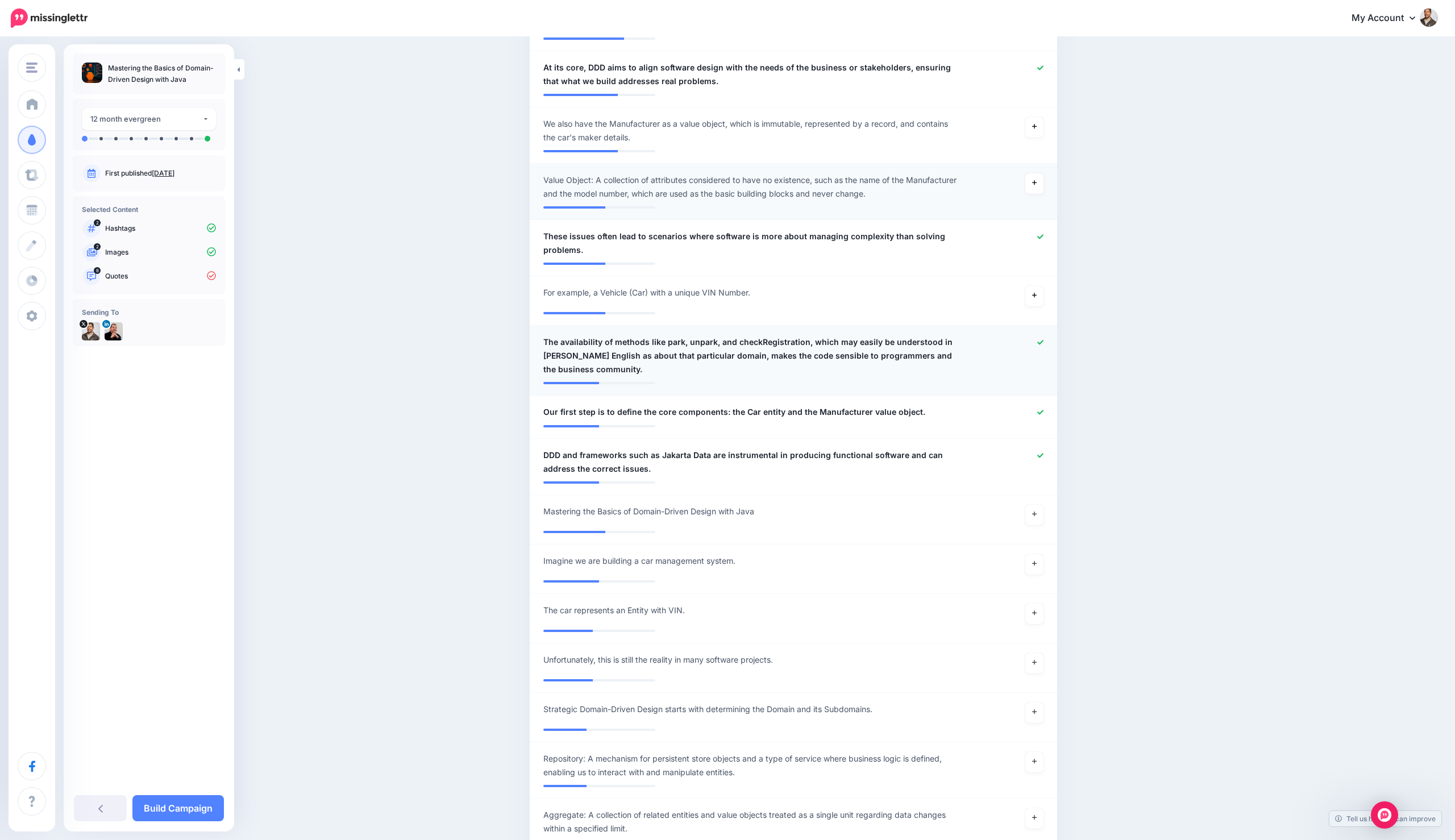
click at [1040, 340] on icon at bounding box center [1040, 342] width 6 height 5
click at [1042, 409] on icon at bounding box center [1040, 412] width 6 height 6
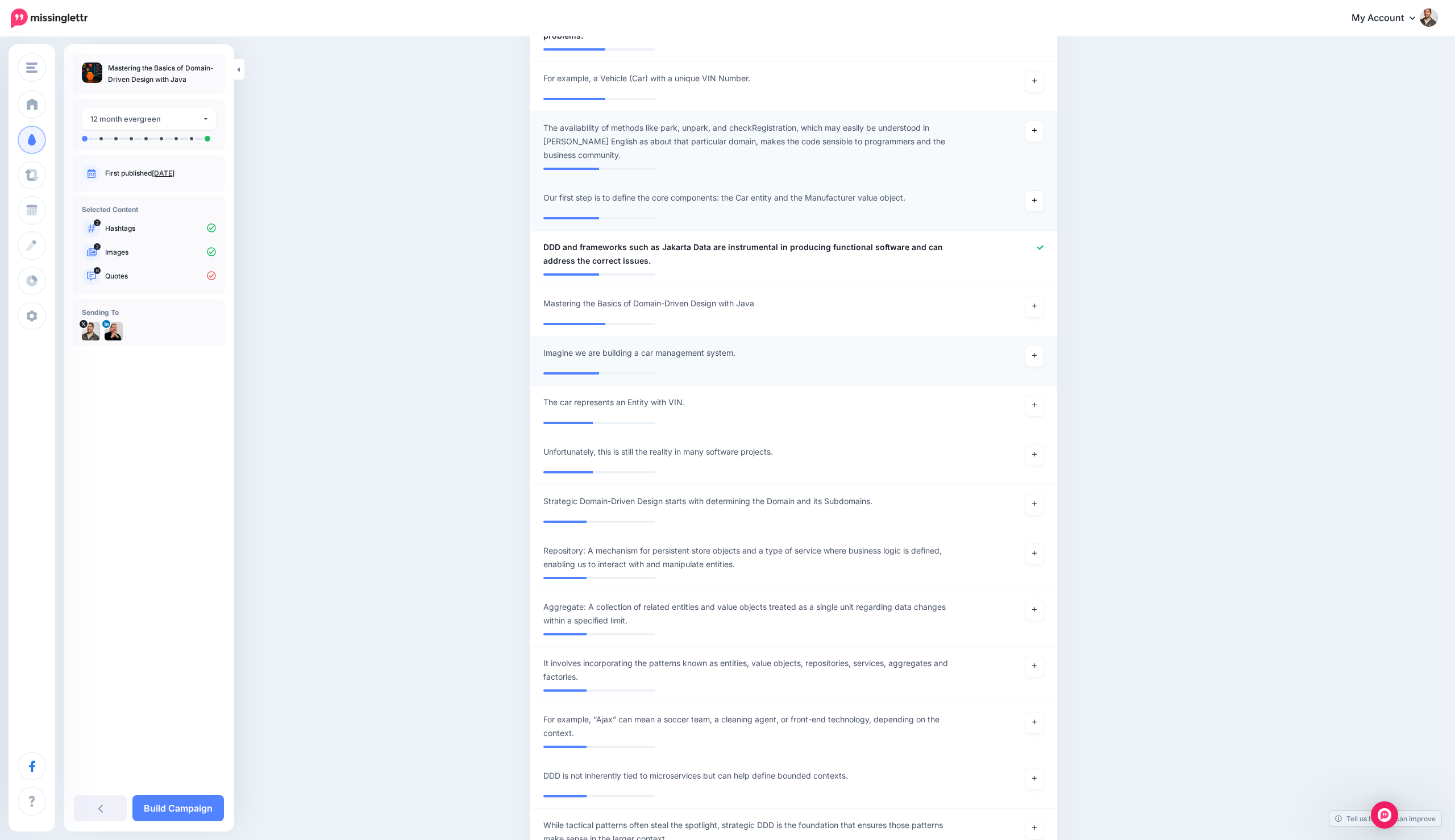
scroll to position [915, 0]
click at [1032, 299] on icon at bounding box center [1034, 302] width 5 height 6
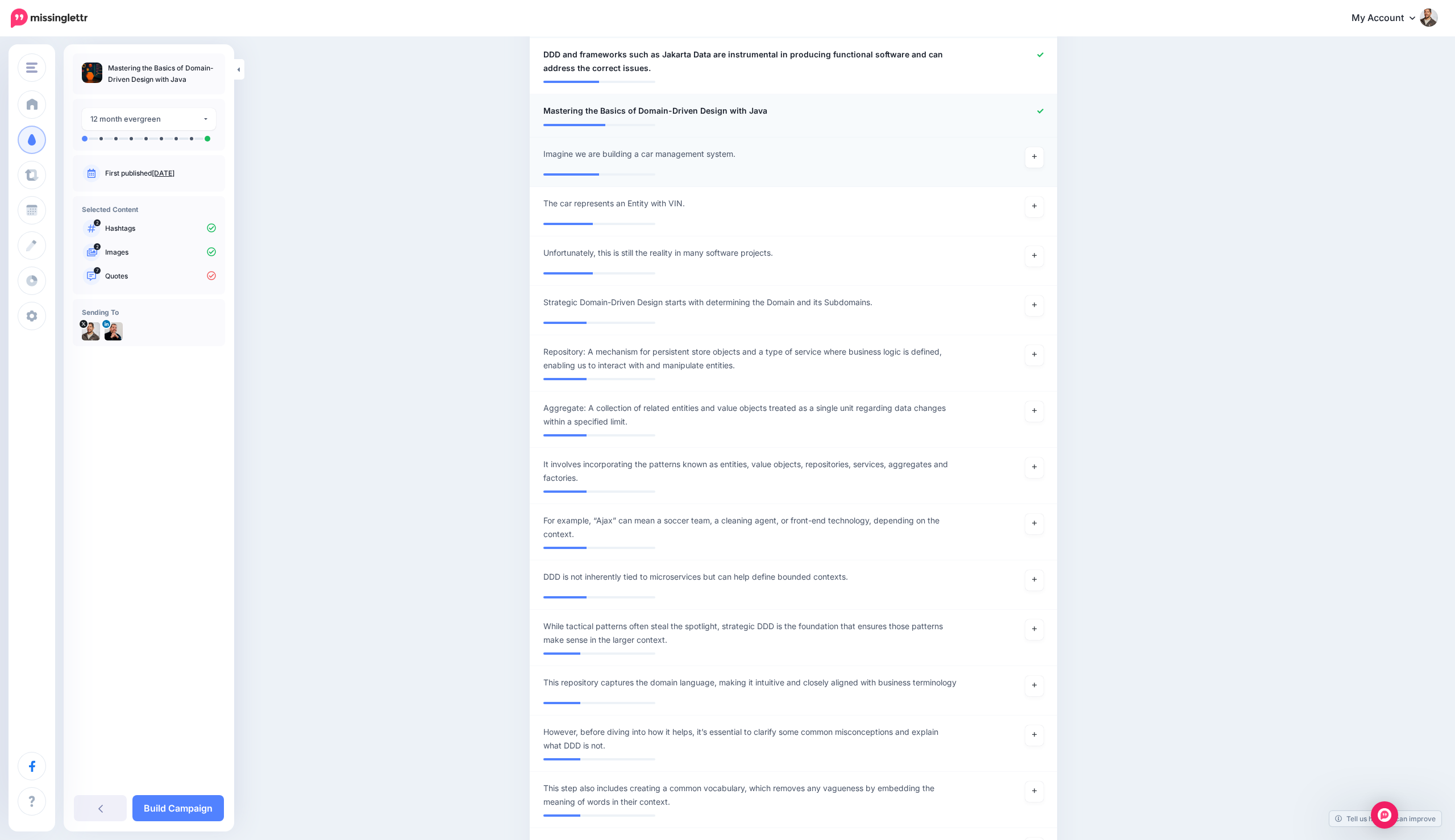
scroll to position [1107, 0]
click at [1041, 511] on link at bounding box center [1034, 521] width 18 height 21
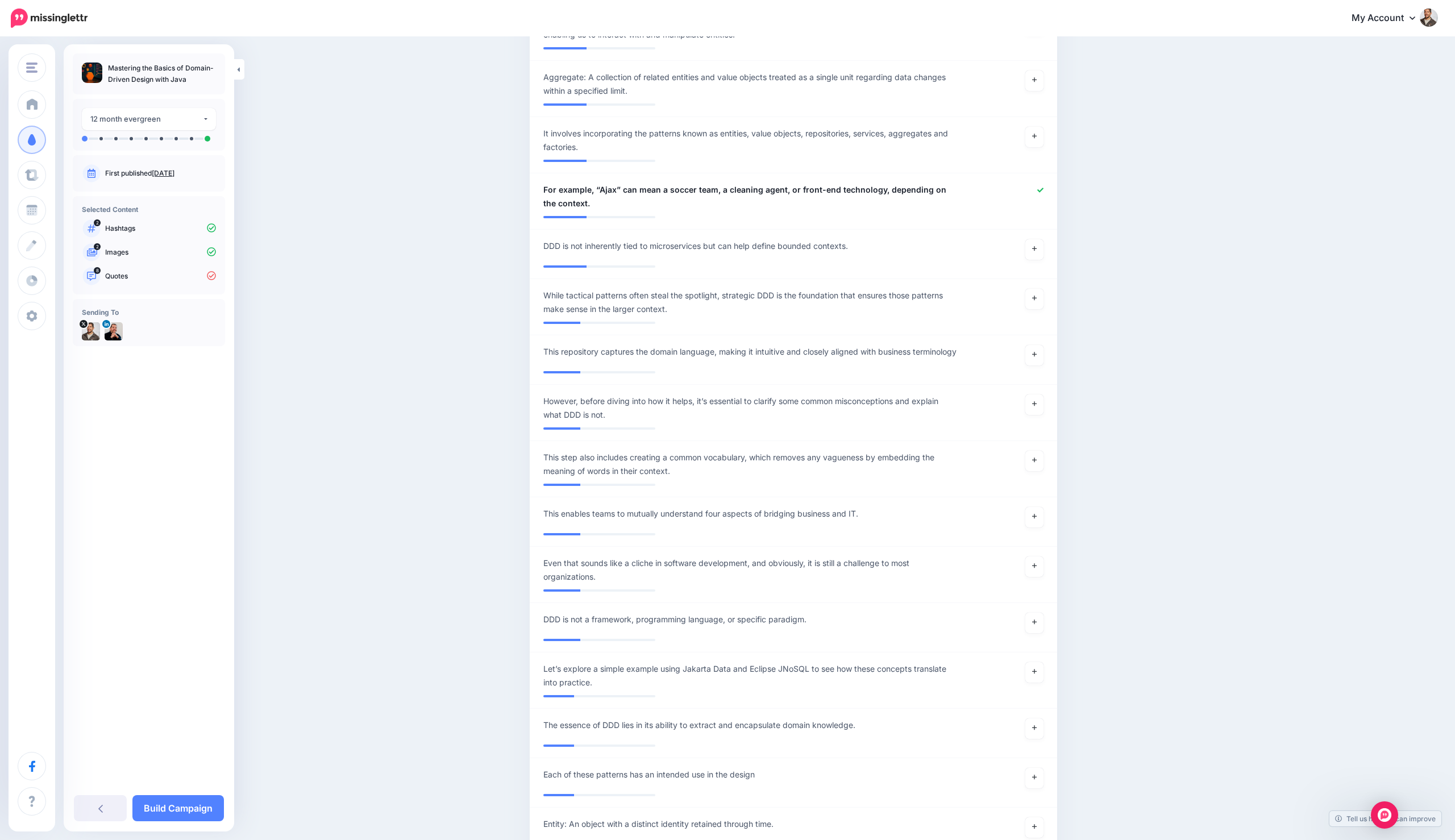
scroll to position [1439, 0]
click at [1028, 716] on link at bounding box center [1034, 724] width 18 height 21
click at [183, 809] on link "Build Campaign" at bounding box center [178, 808] width 91 height 26
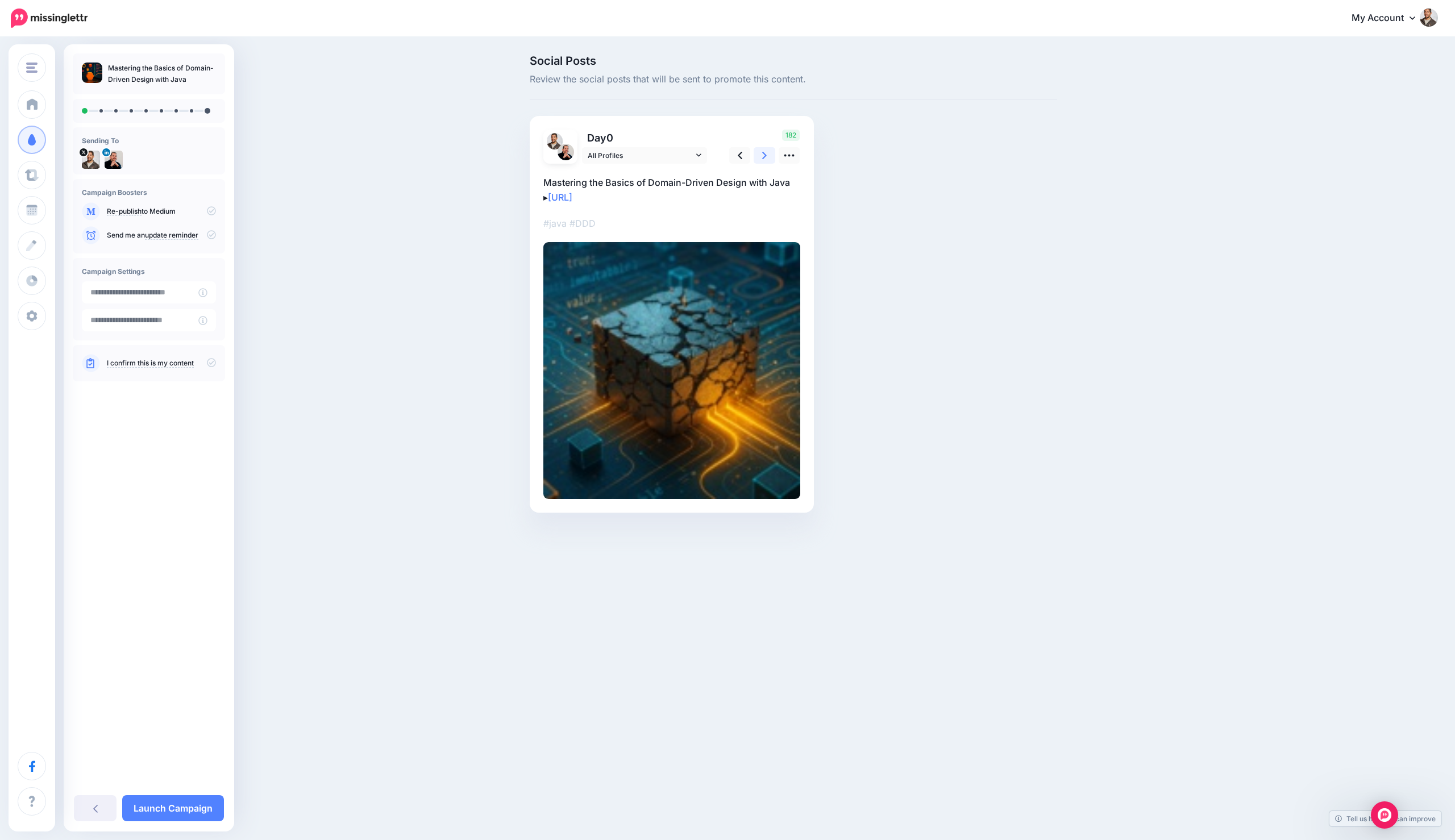
click at [763, 157] on icon at bounding box center [764, 155] width 5 height 12
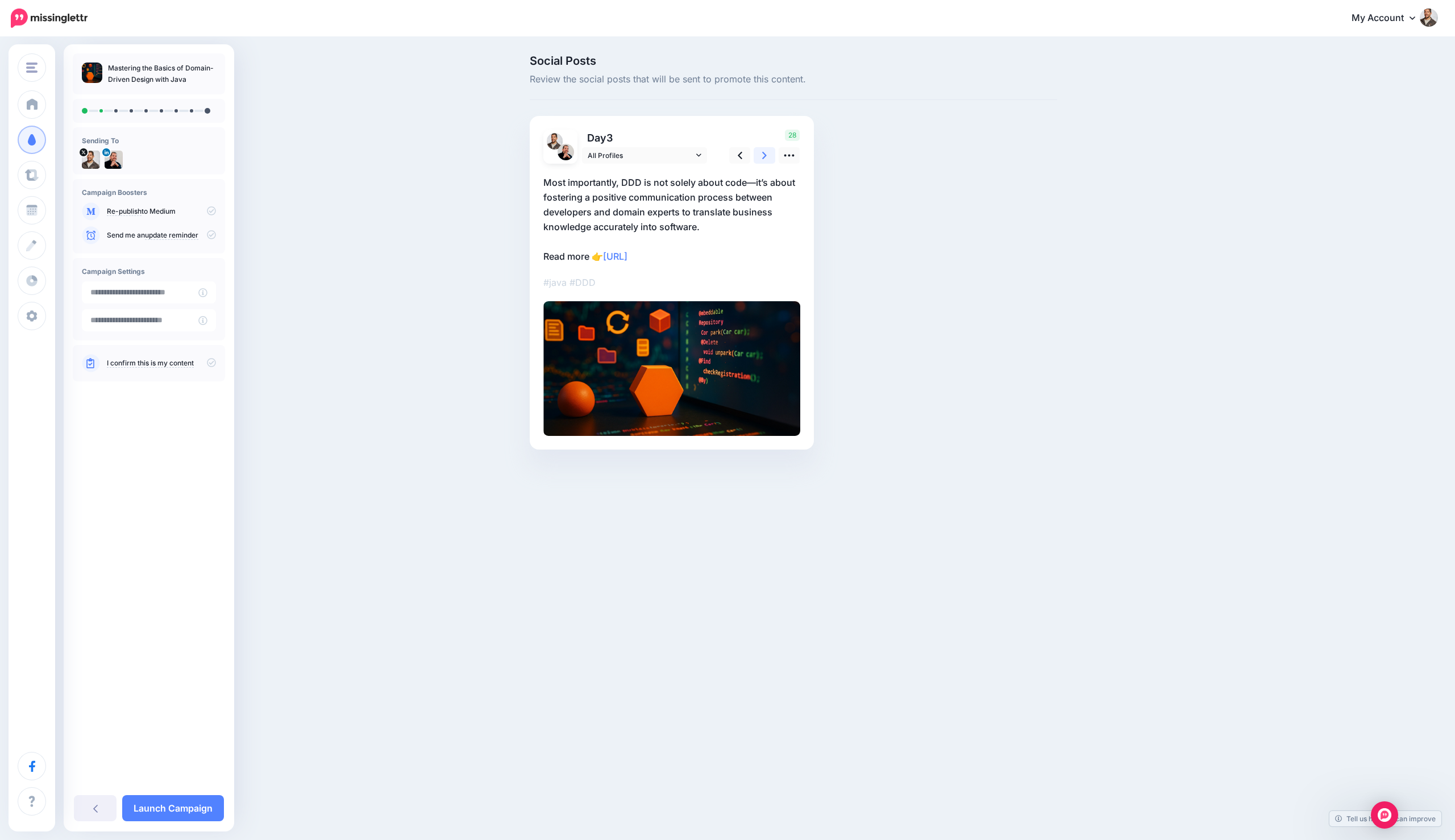
click at [763, 157] on icon at bounding box center [764, 155] width 5 height 12
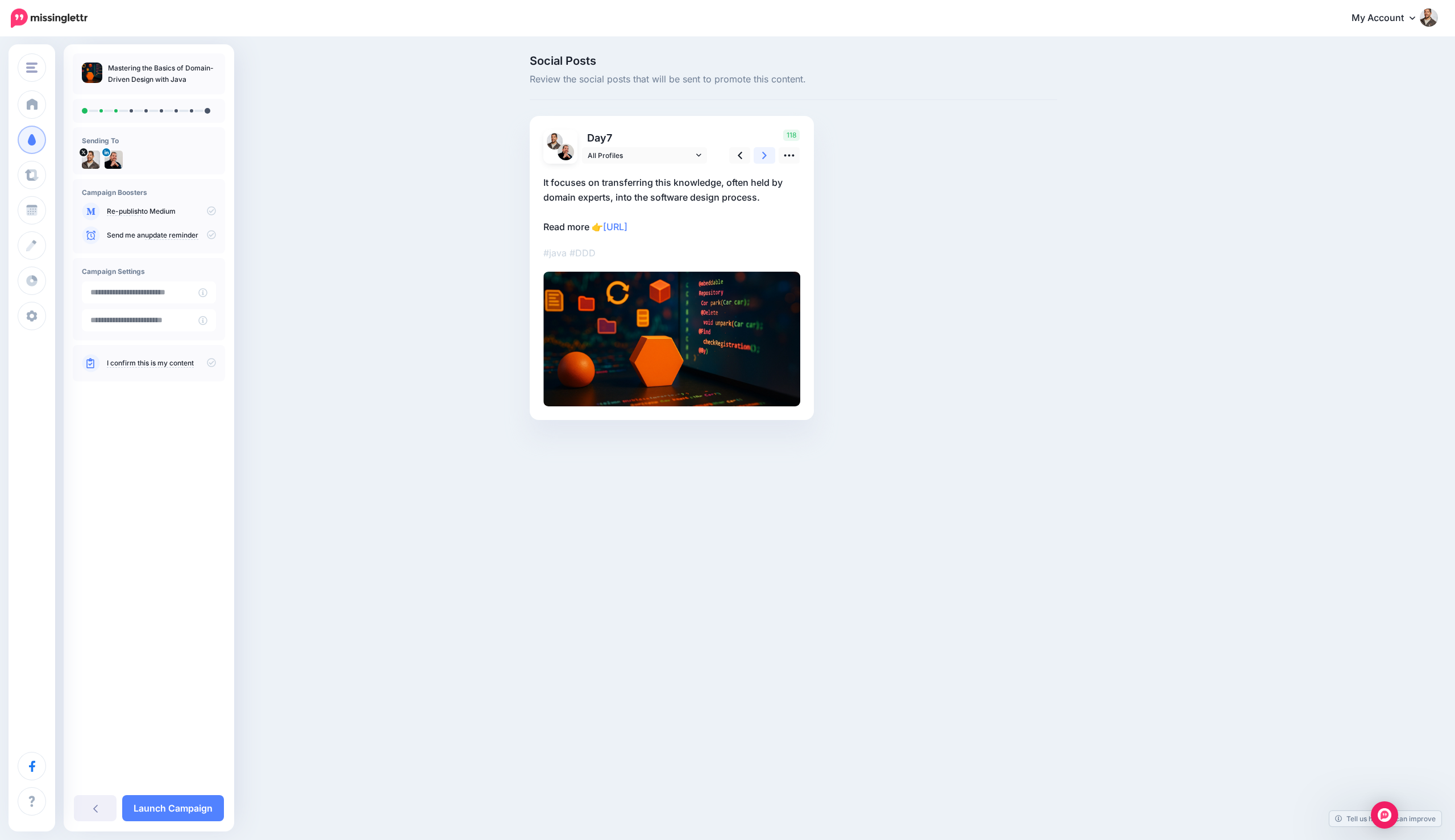
click at [763, 157] on icon at bounding box center [764, 155] width 5 height 12
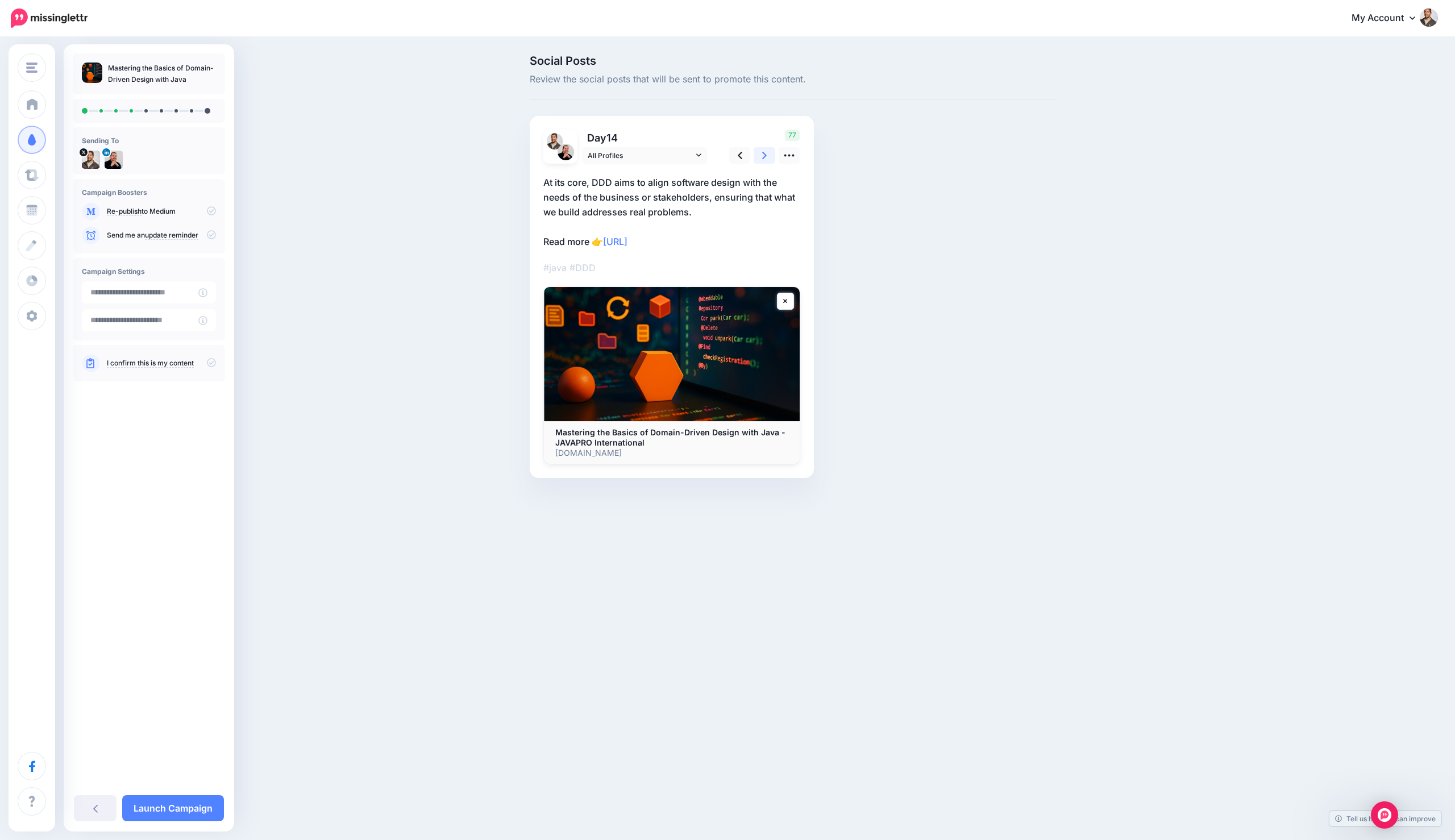
click at [758, 150] on link at bounding box center [764, 156] width 21 height 17
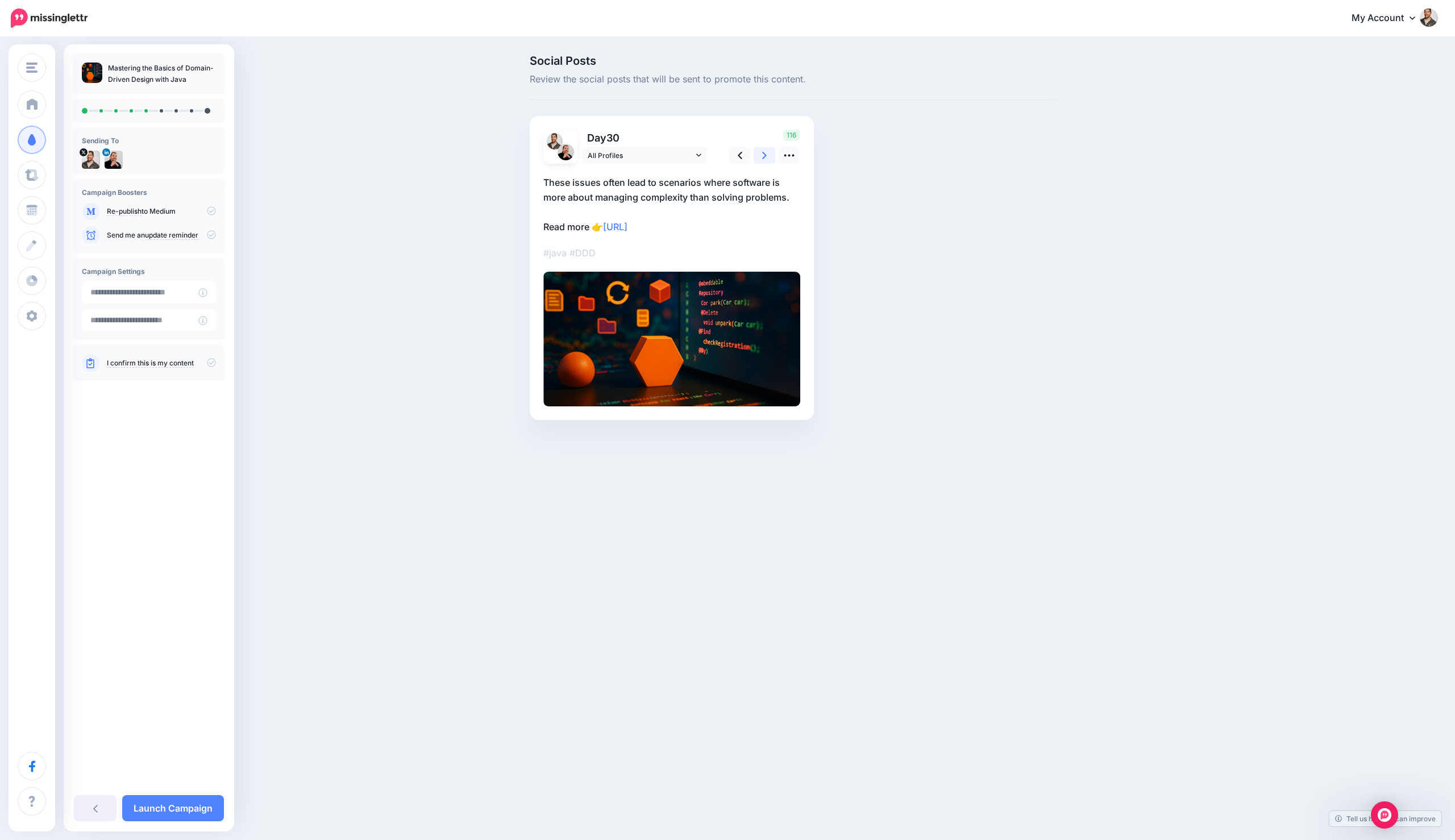
click at [758, 150] on link at bounding box center [764, 156] width 21 height 17
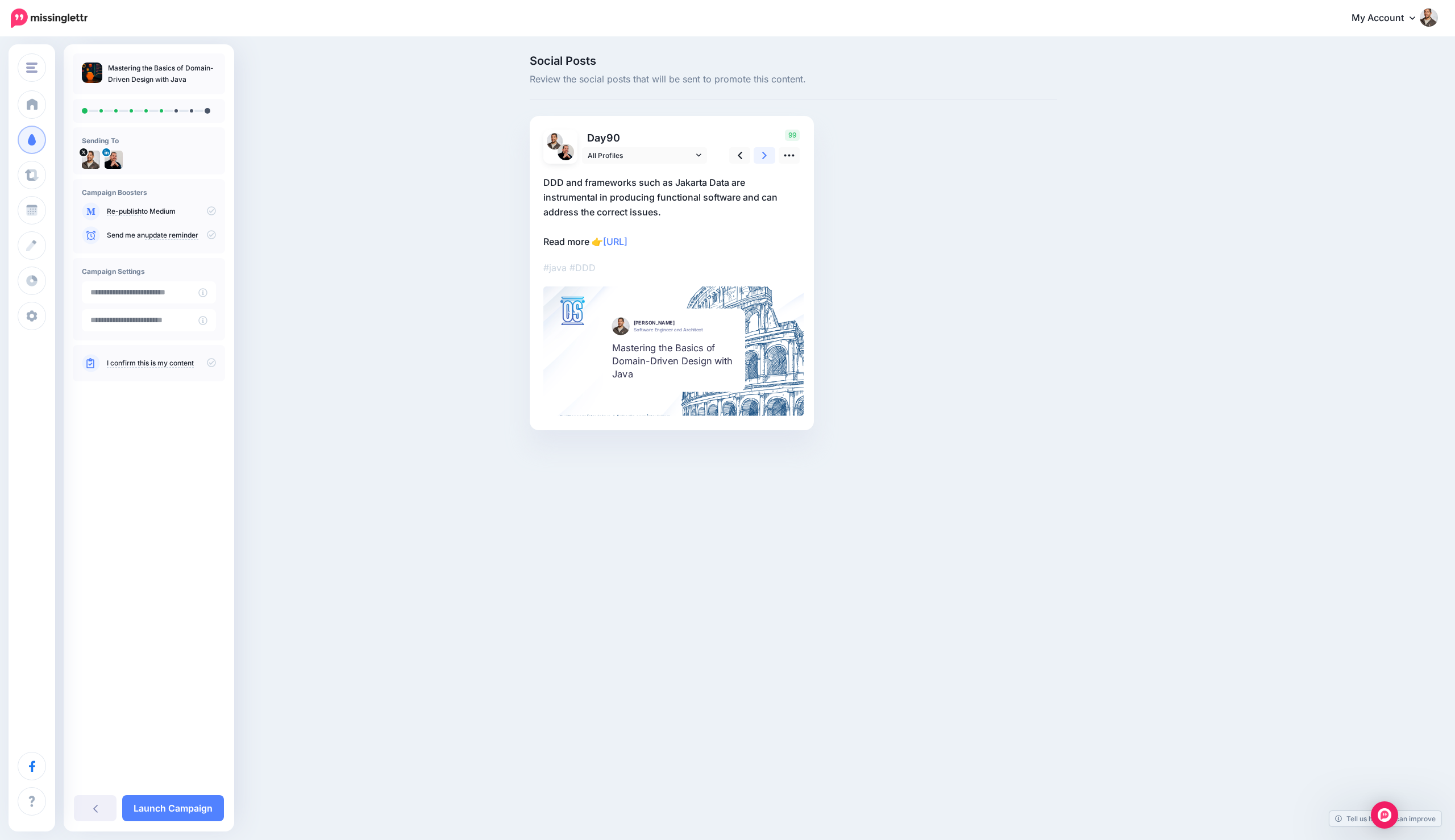
click at [758, 150] on link at bounding box center [764, 156] width 21 height 17
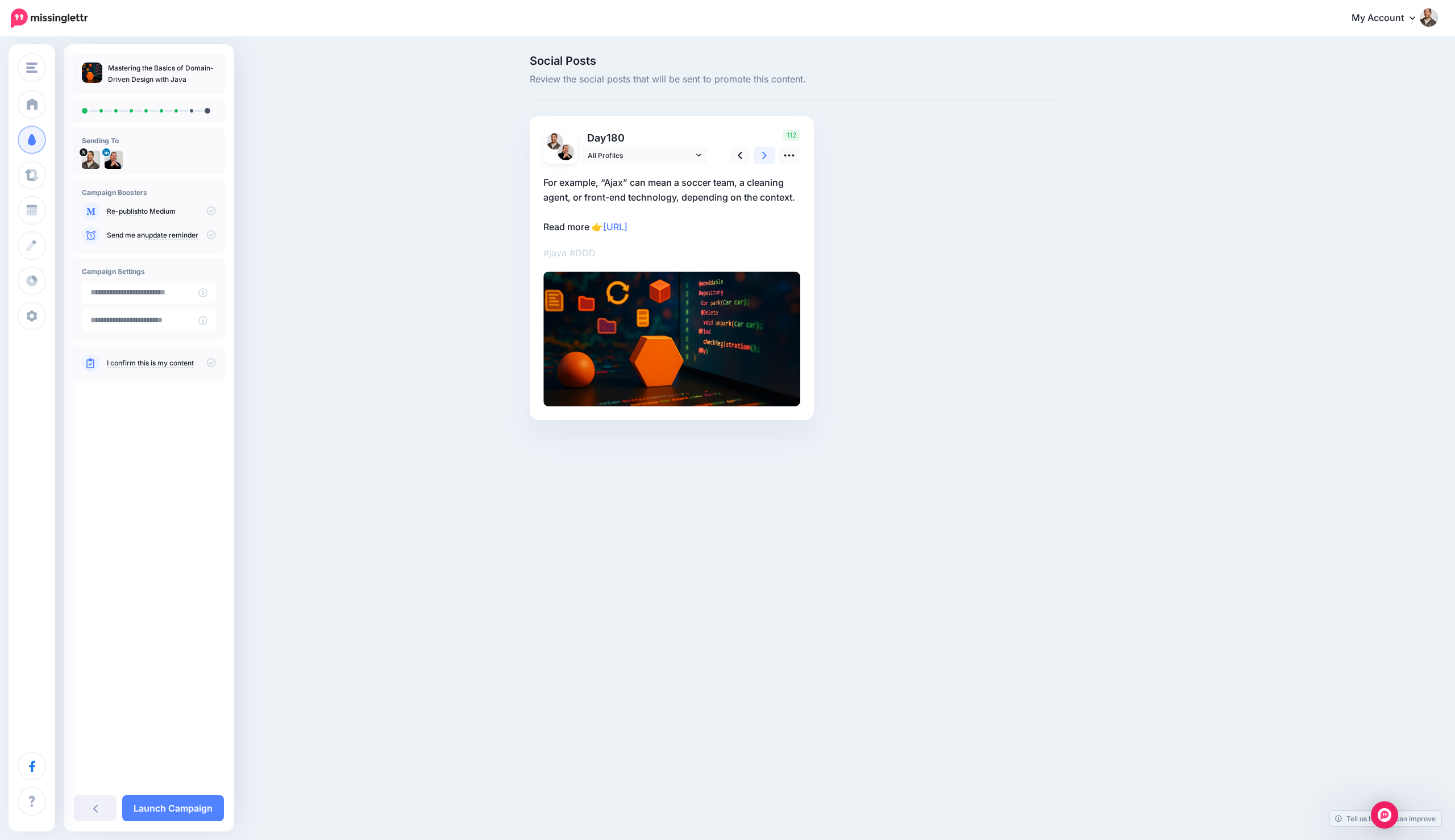
click at [758, 150] on link at bounding box center [764, 156] width 21 height 17
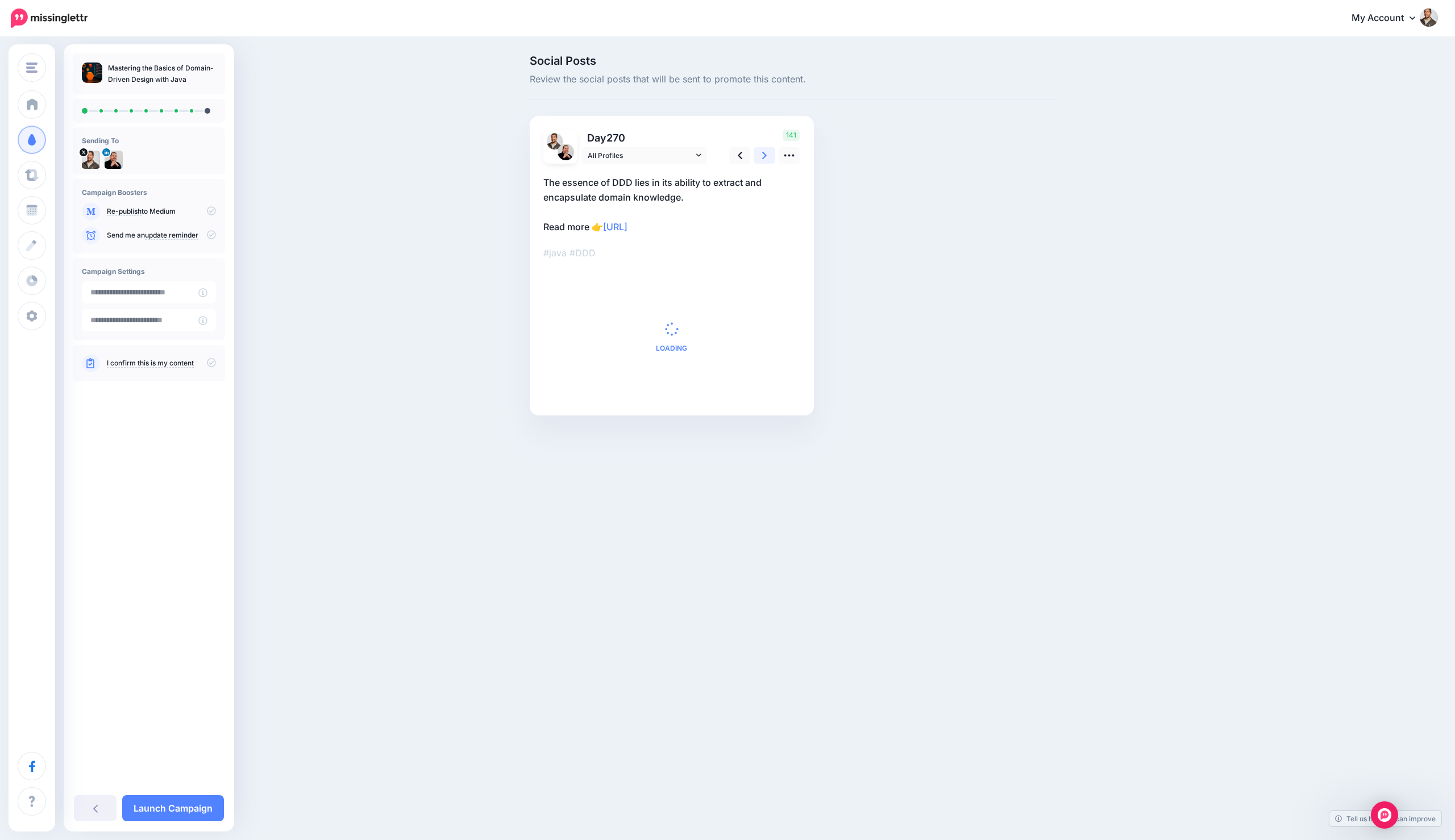
click at [758, 150] on link at bounding box center [764, 156] width 21 height 17
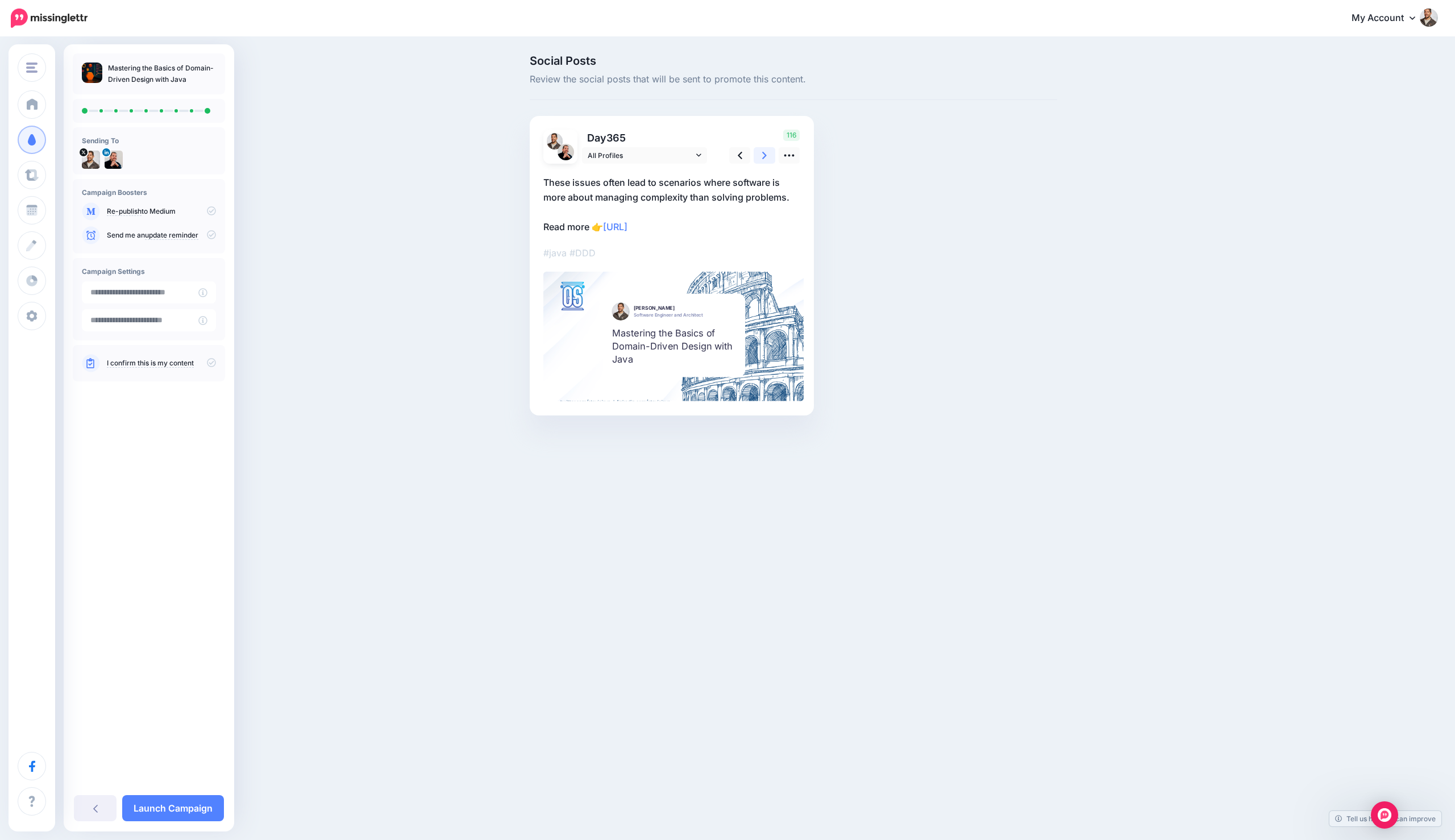
click at [758, 150] on link at bounding box center [764, 156] width 21 height 17
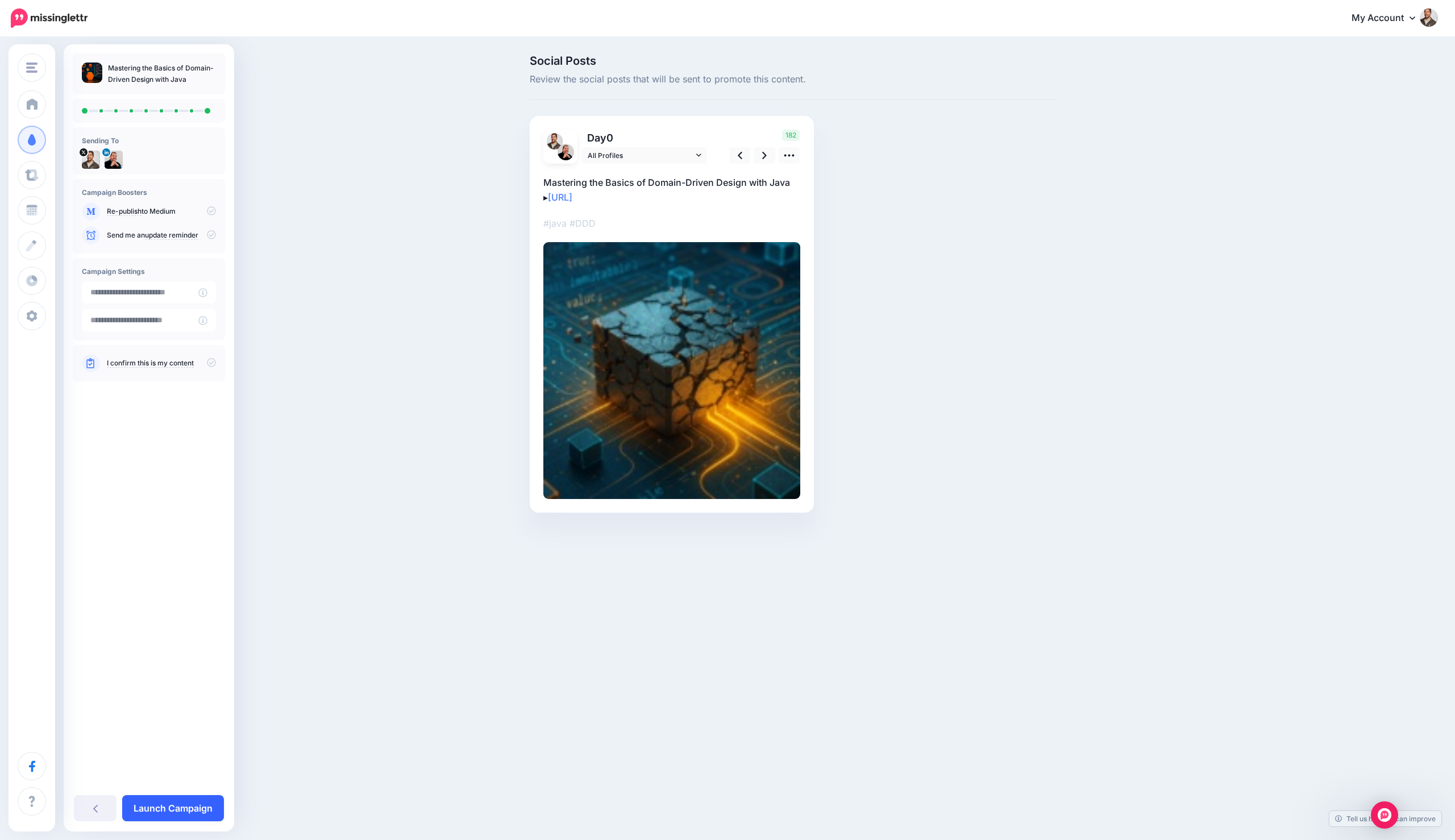
click at [148, 801] on link "Launch Campaign" at bounding box center [172, 808] width 102 height 26
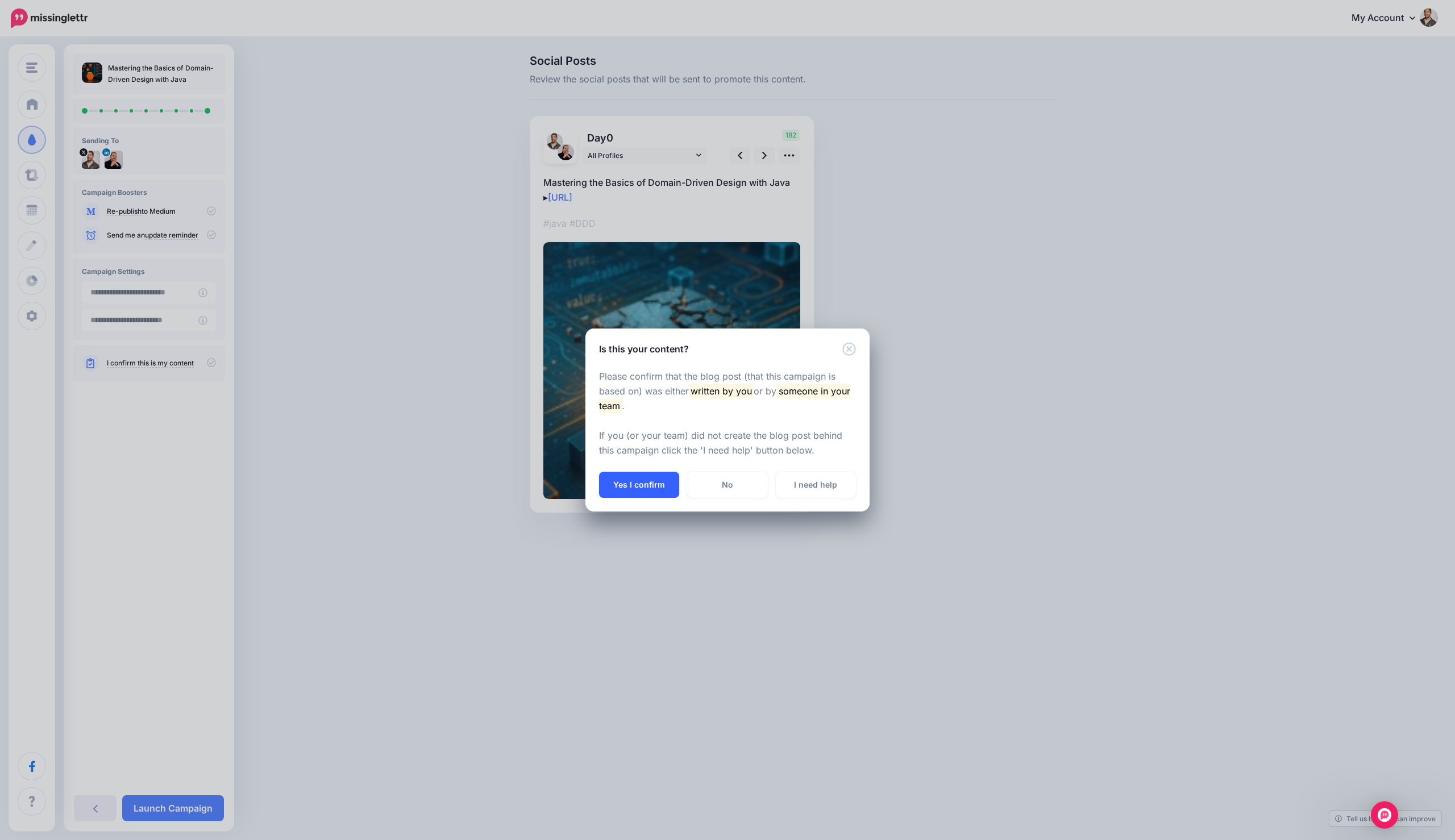
click at [632, 480] on button "Yes I confirm" at bounding box center [639, 485] width 80 height 26
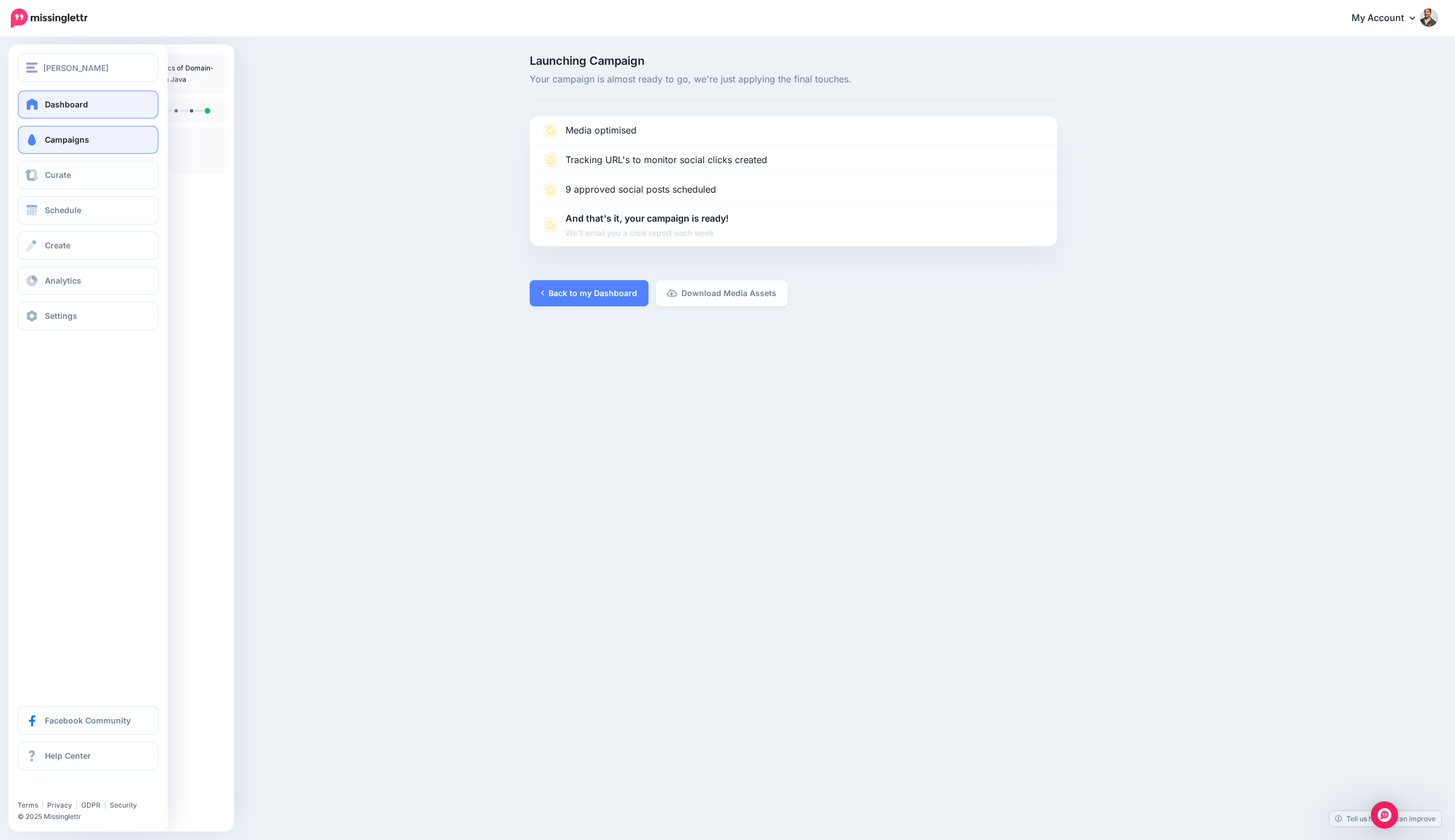
click at [48, 107] on span "Dashboard" at bounding box center [66, 105] width 43 height 10
